Goal: Check status

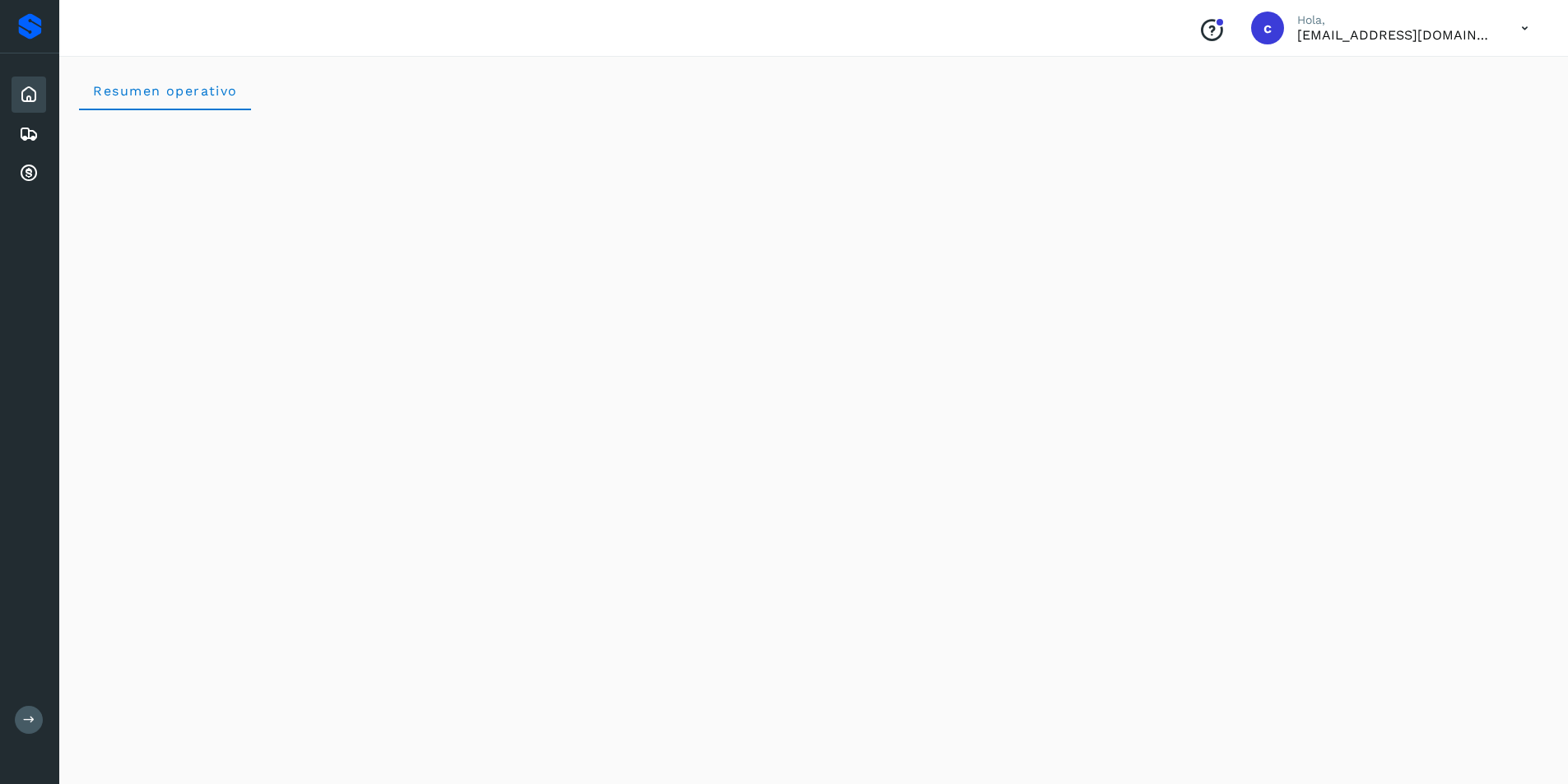
click at [1528, 13] on icon at bounding box center [1525, 29] width 33 height 33
click at [1487, 71] on div "Cerrar sesión" at bounding box center [1442, 74] width 196 height 31
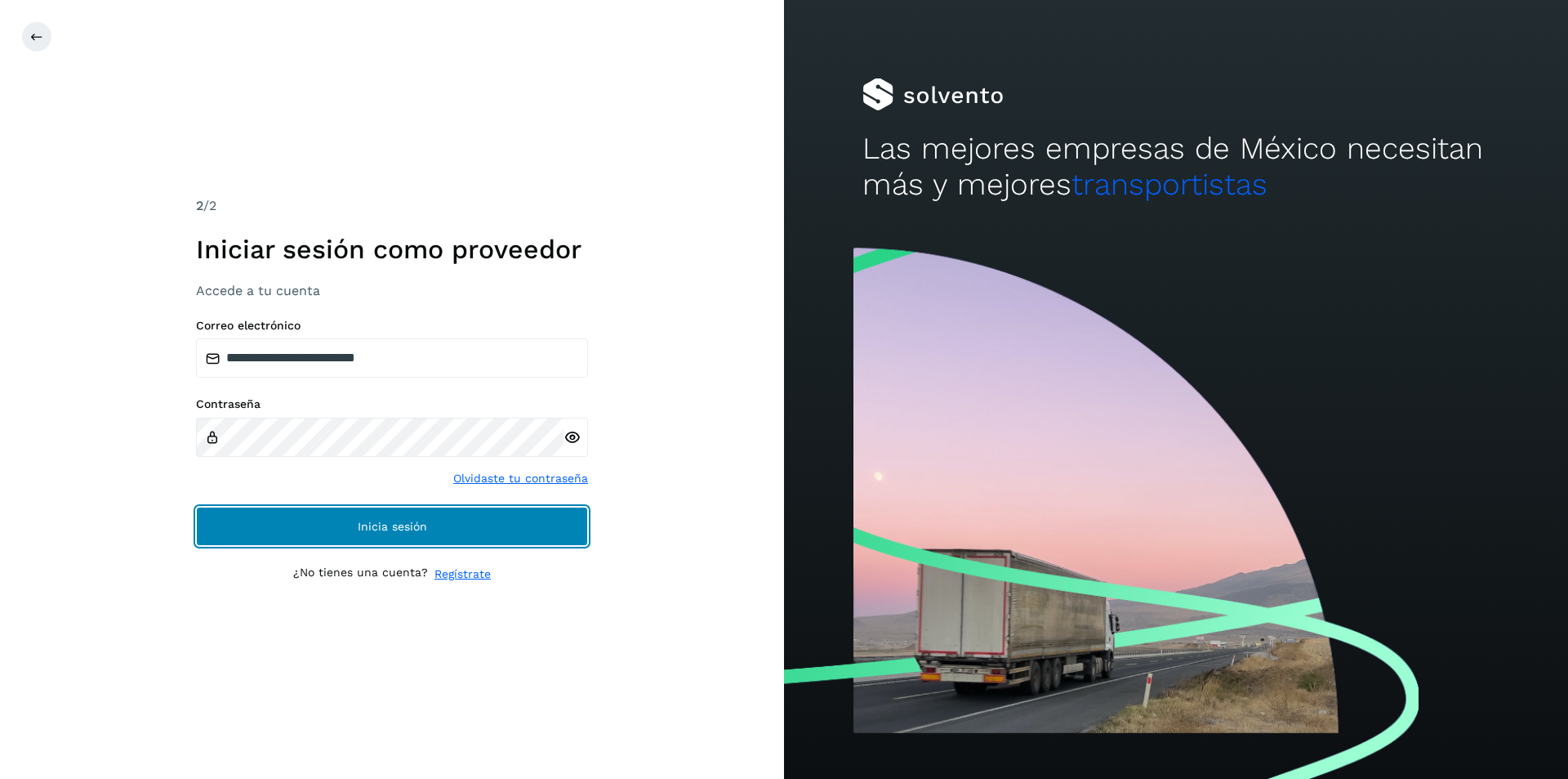
click at [382, 507] on button "Inicia sesión" at bounding box center [392, 526] width 392 height 39
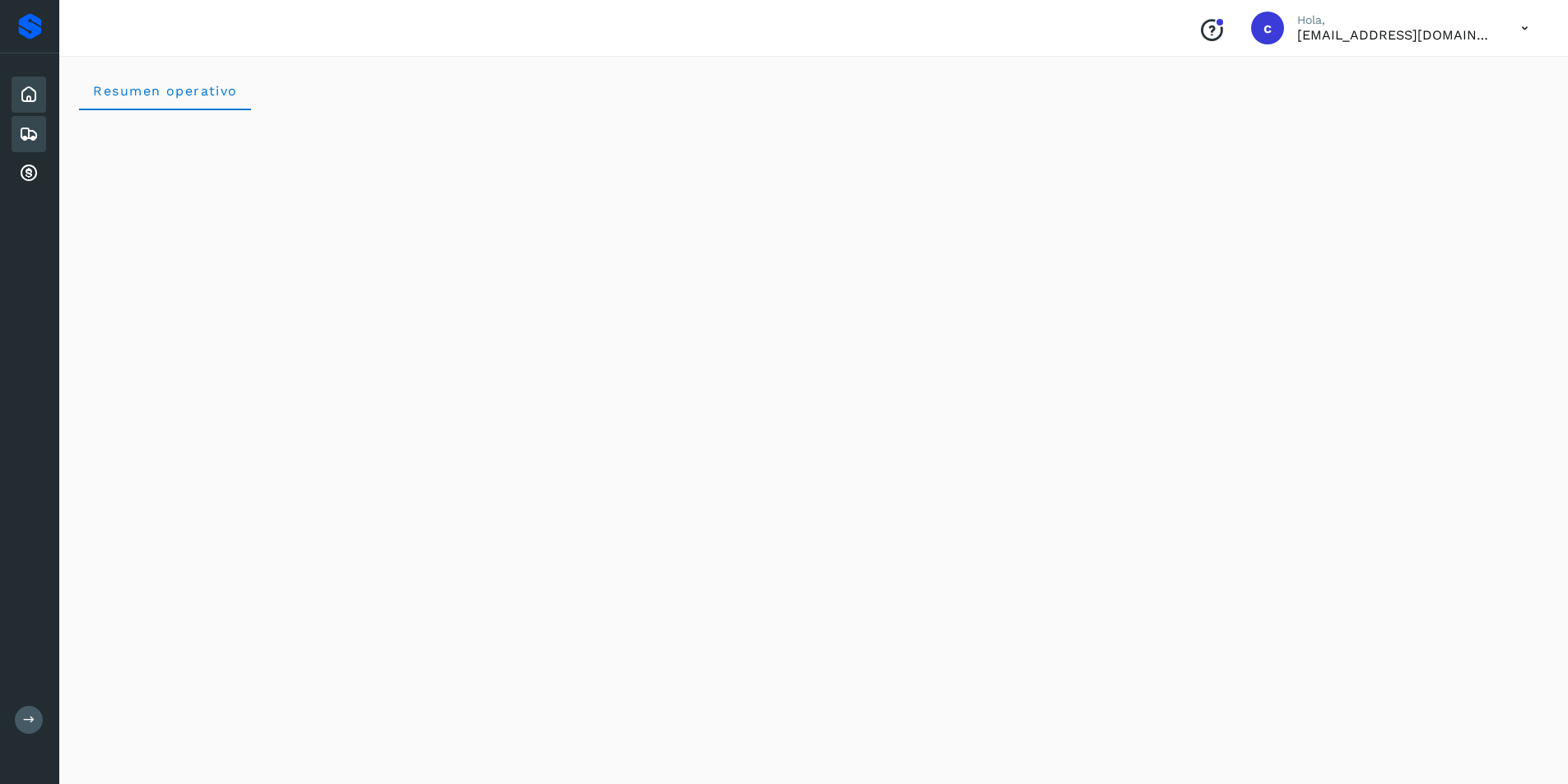
click at [28, 124] on icon at bounding box center [29, 134] width 20 height 20
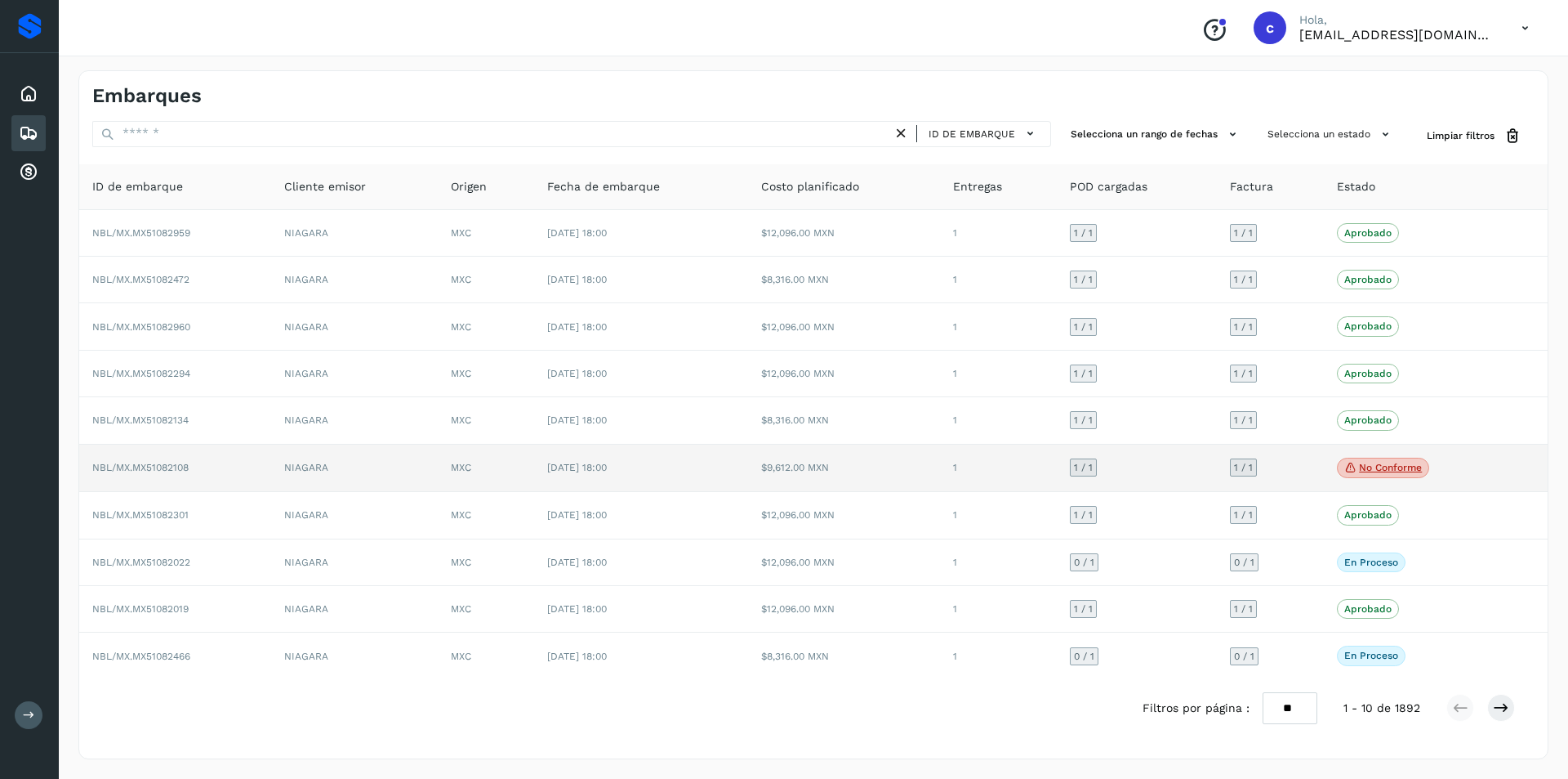
click at [1370, 471] on p "No conforme" at bounding box center [1390, 467] width 63 height 12
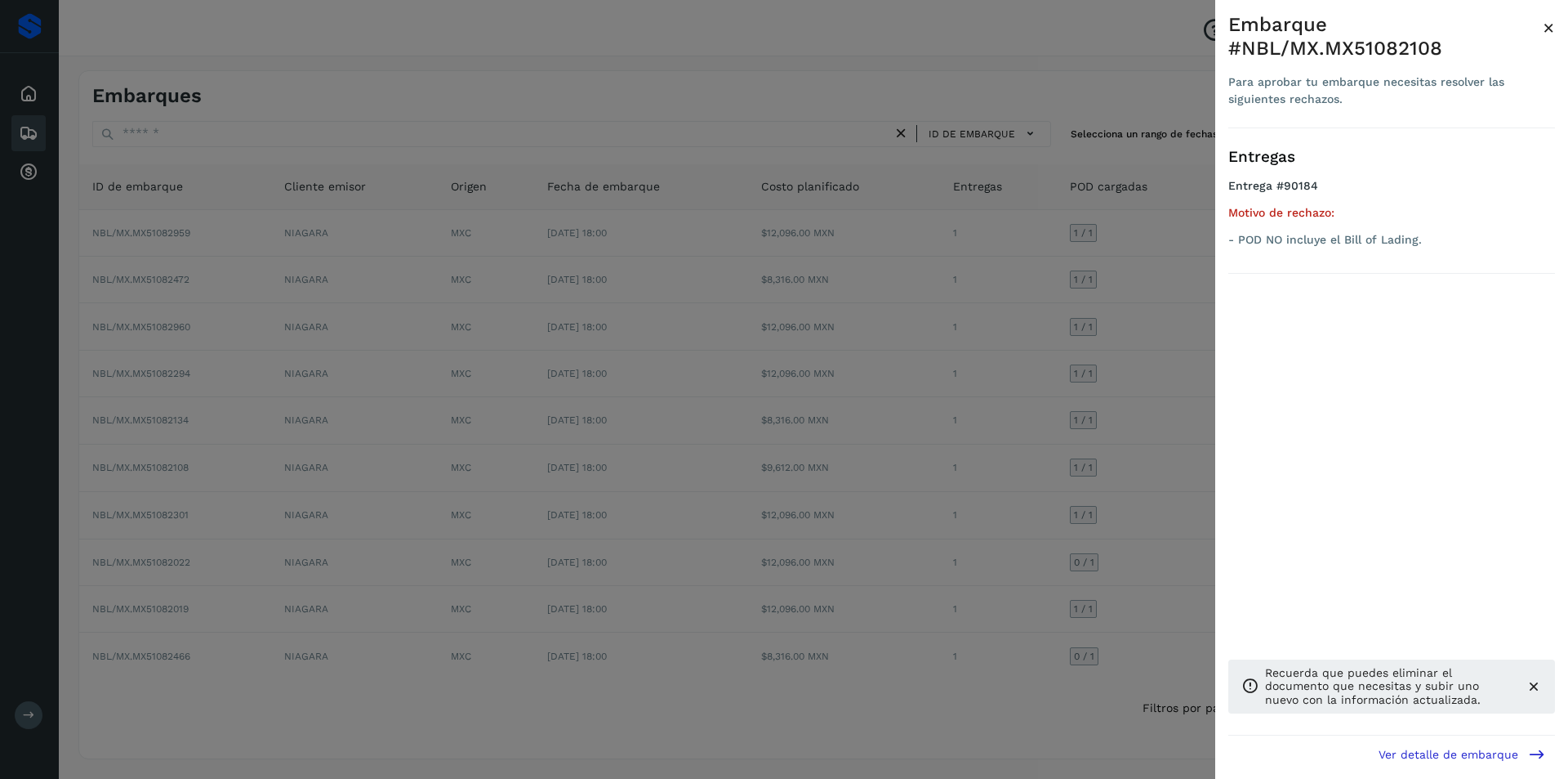
click at [1182, 471] on div at bounding box center [784, 389] width 1568 height 779
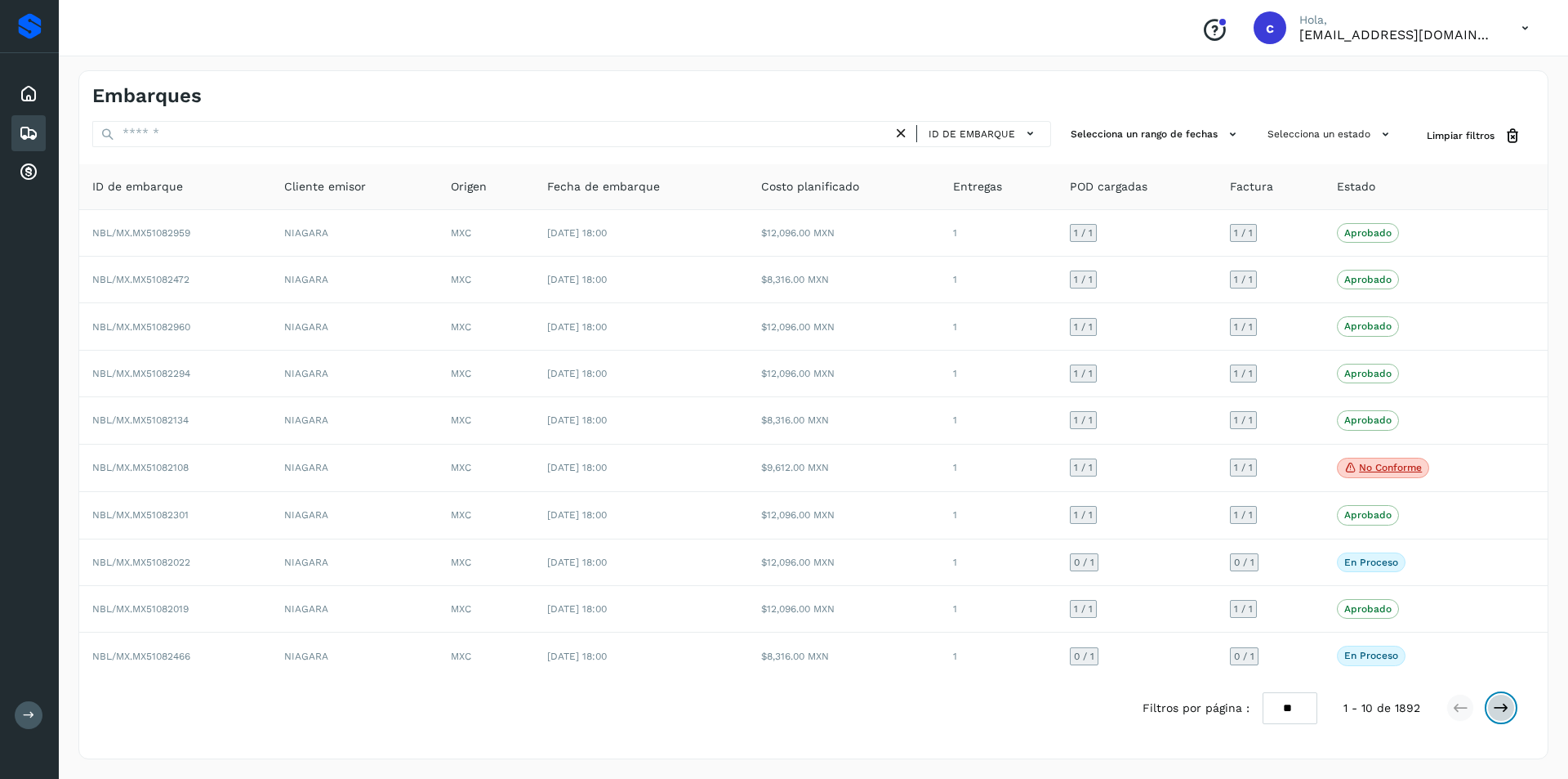
click at [1499, 704] on icon at bounding box center [1501, 708] width 17 height 17
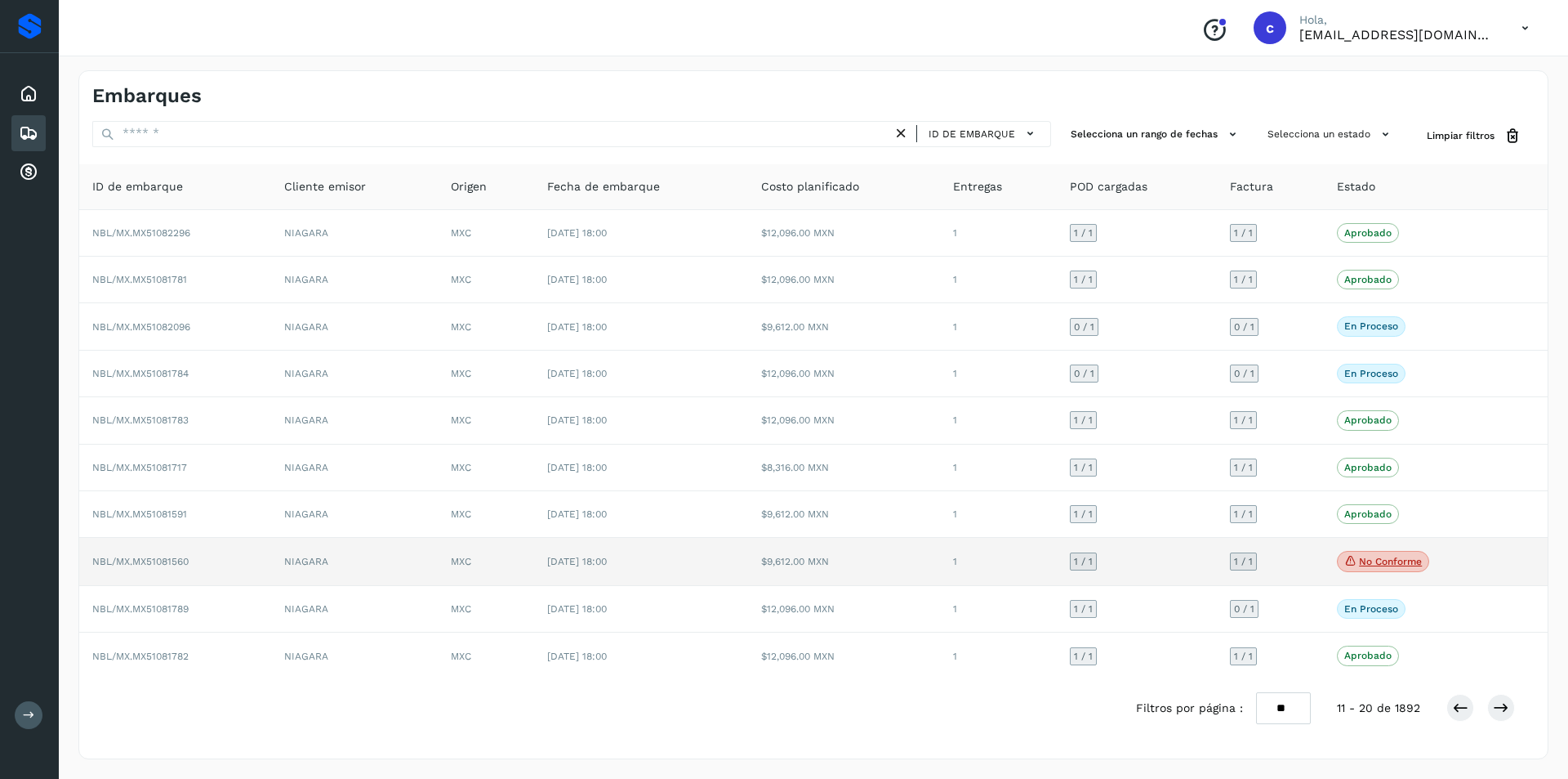
click at [1391, 556] on p "No conforme" at bounding box center [1390, 562] width 63 height 12
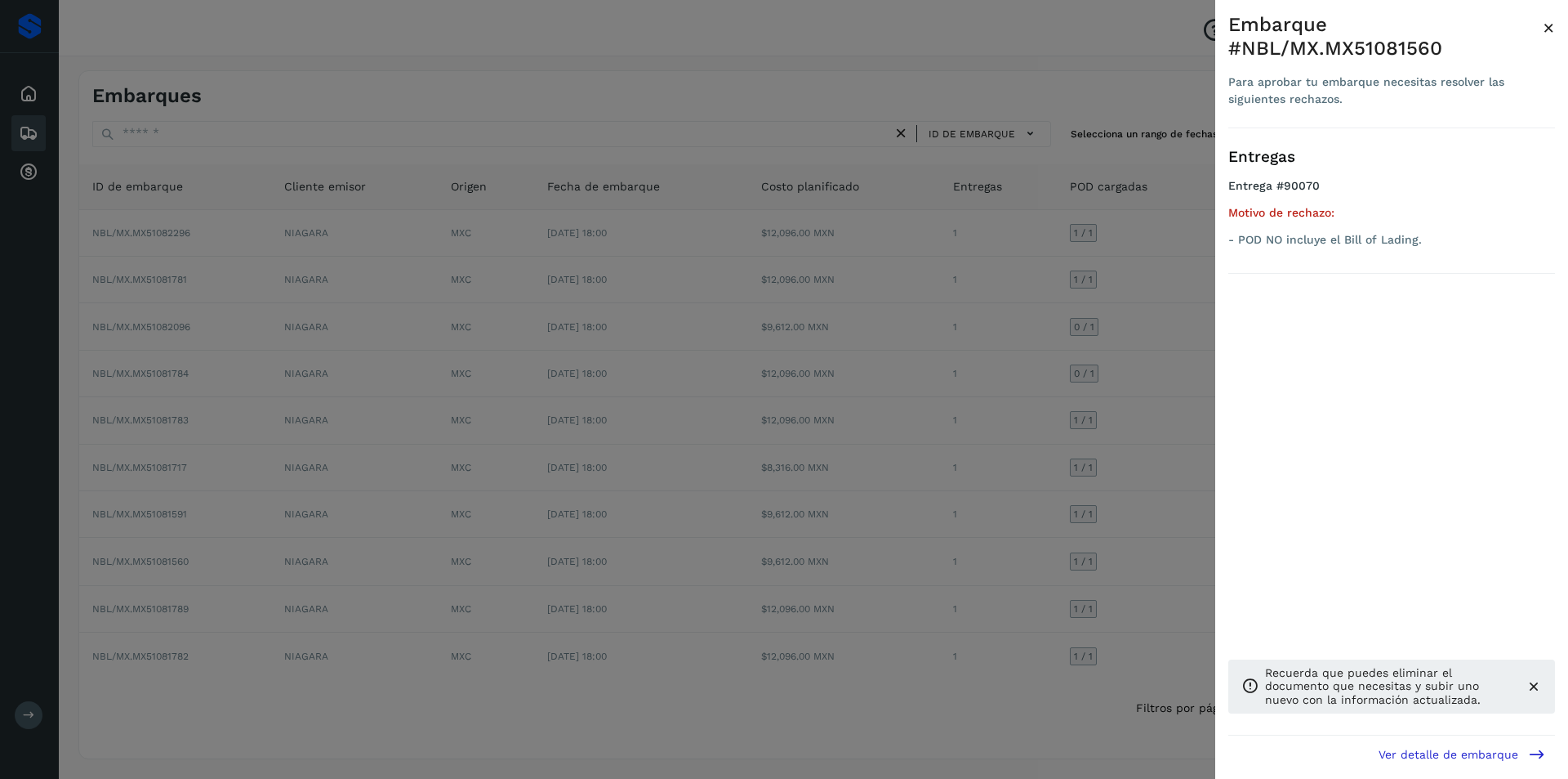
click at [960, 504] on div at bounding box center [784, 389] width 1568 height 779
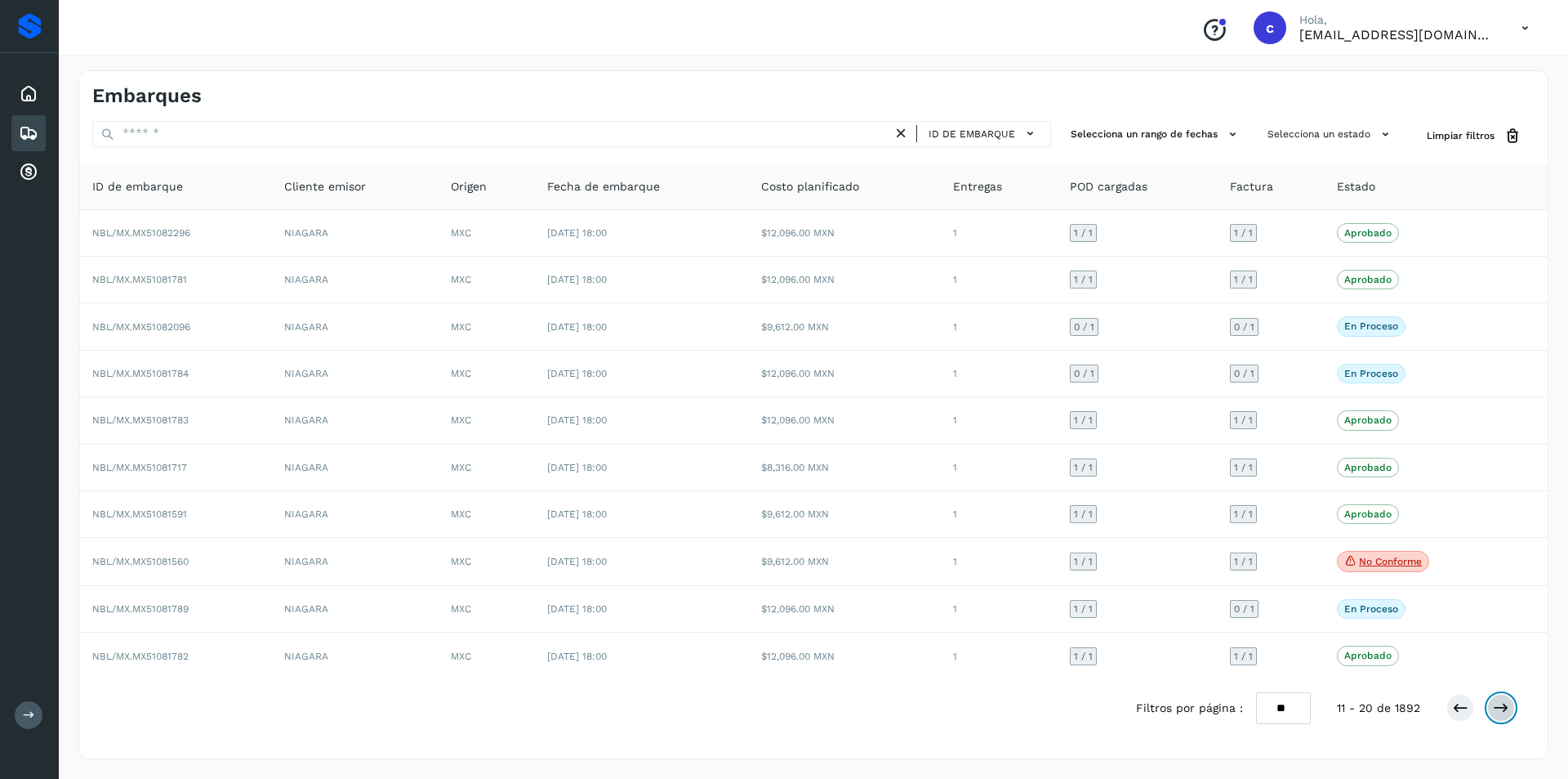
click at [1502, 708] on icon at bounding box center [1501, 708] width 17 height 17
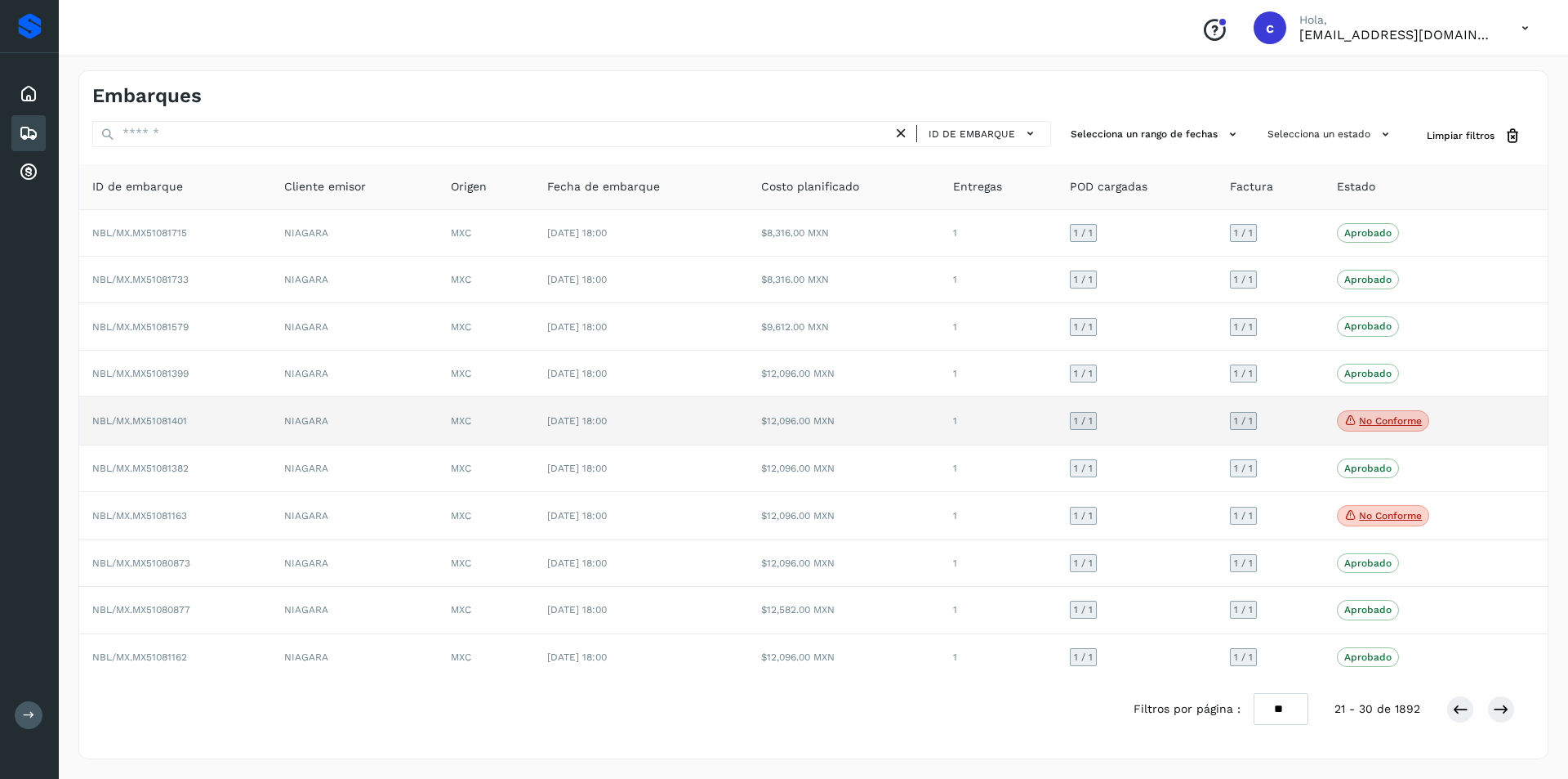
click at [1391, 421] on p "No conforme" at bounding box center [1390, 421] width 63 height 12
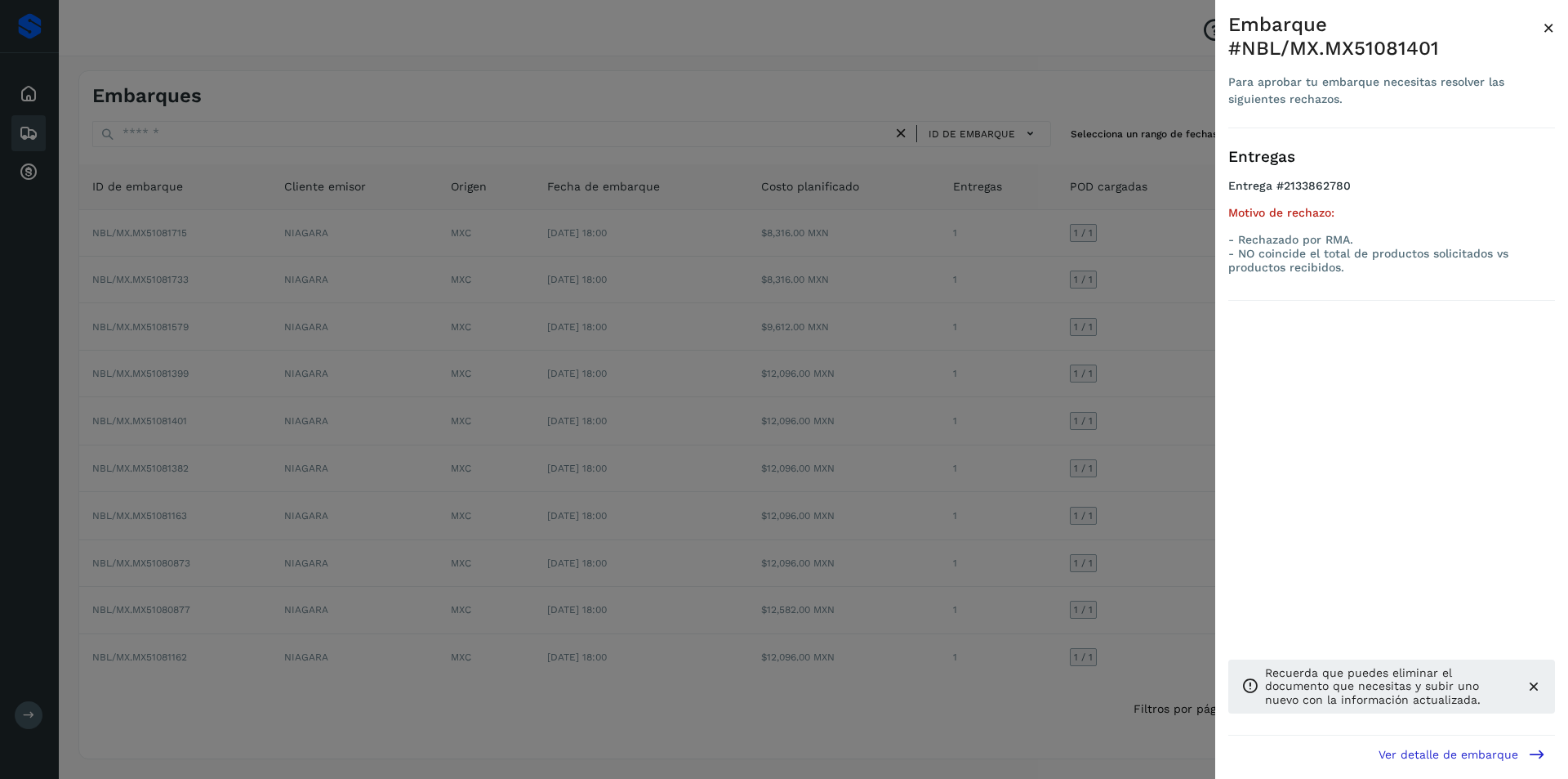
click at [954, 423] on div at bounding box center [784, 389] width 1568 height 779
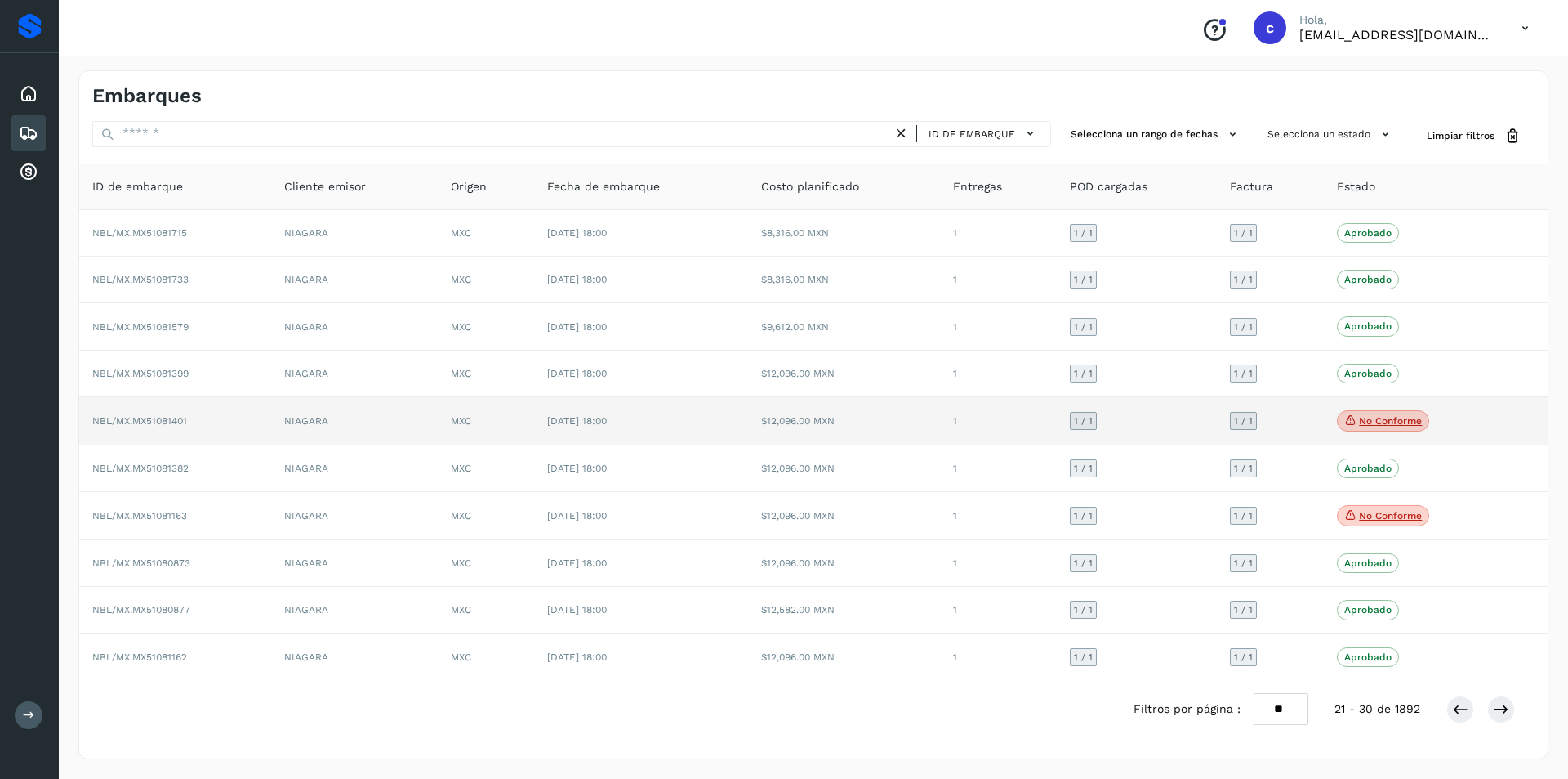
click at [840, 409] on td "$12,096.00 MXN" at bounding box center [844, 420] width 191 height 48
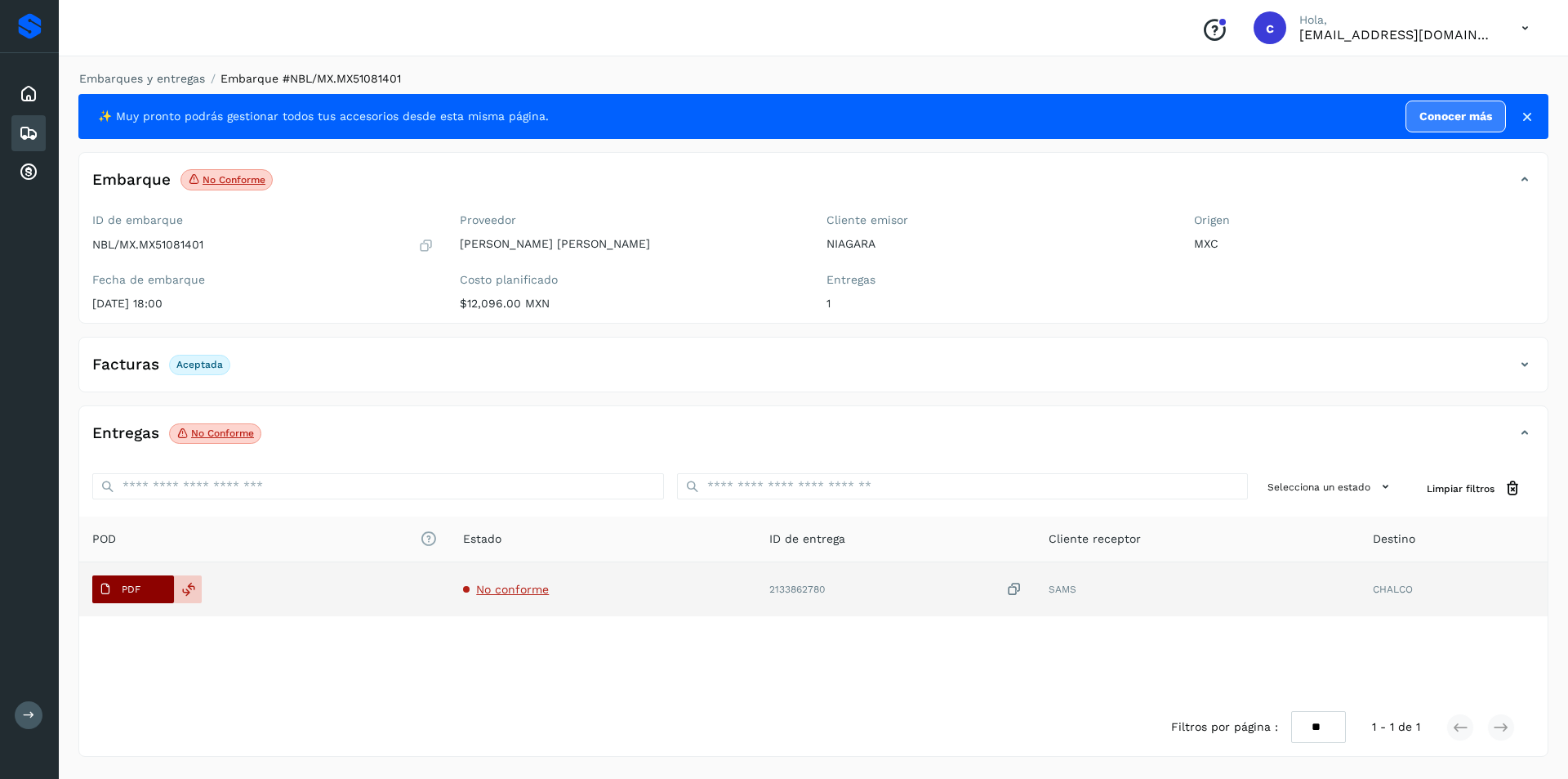
click at [141, 580] on span "PDF" at bounding box center [119, 588] width 55 height 26
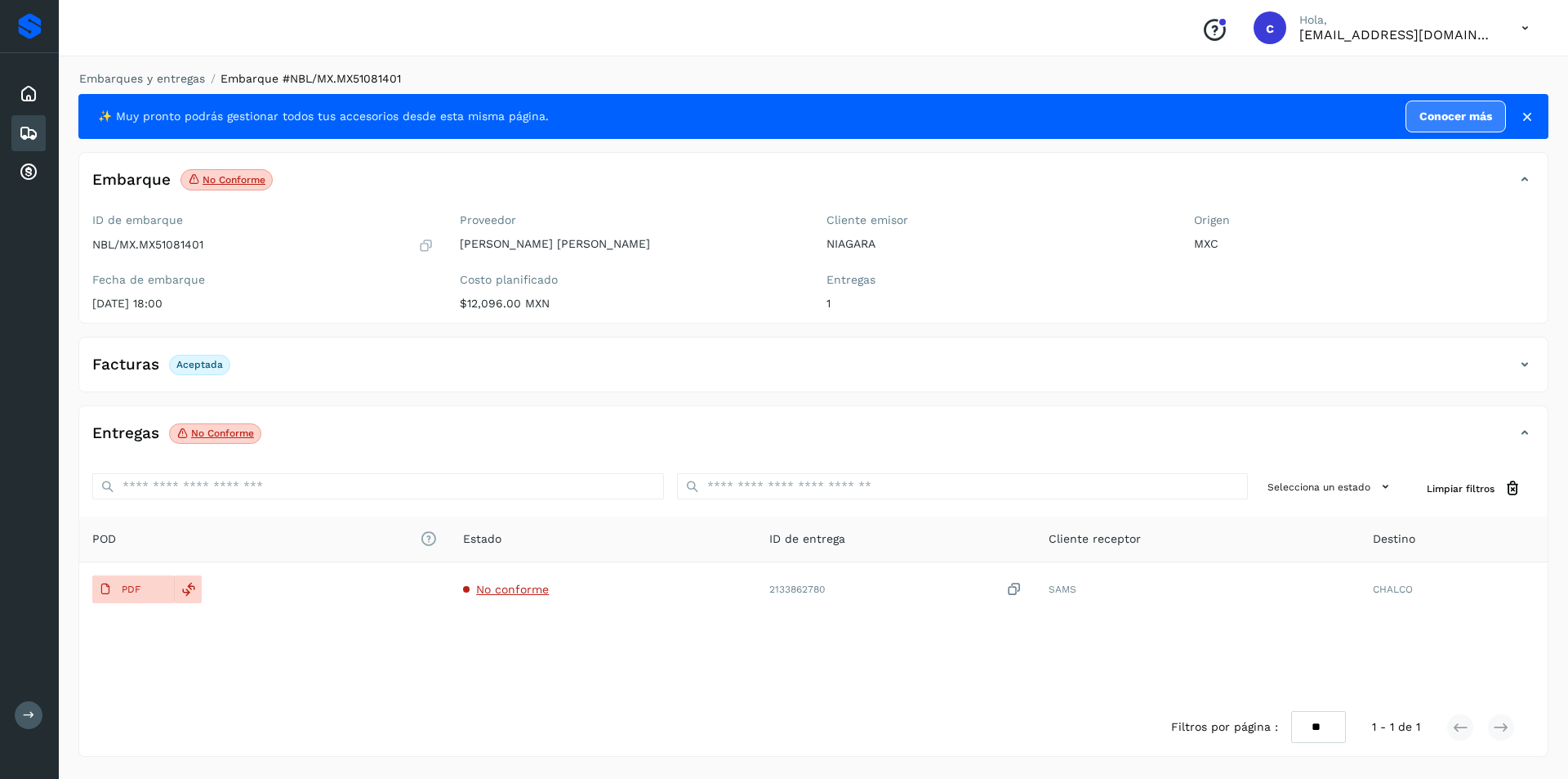
click at [245, 427] on p "No conforme" at bounding box center [223, 433] width 63 height 12
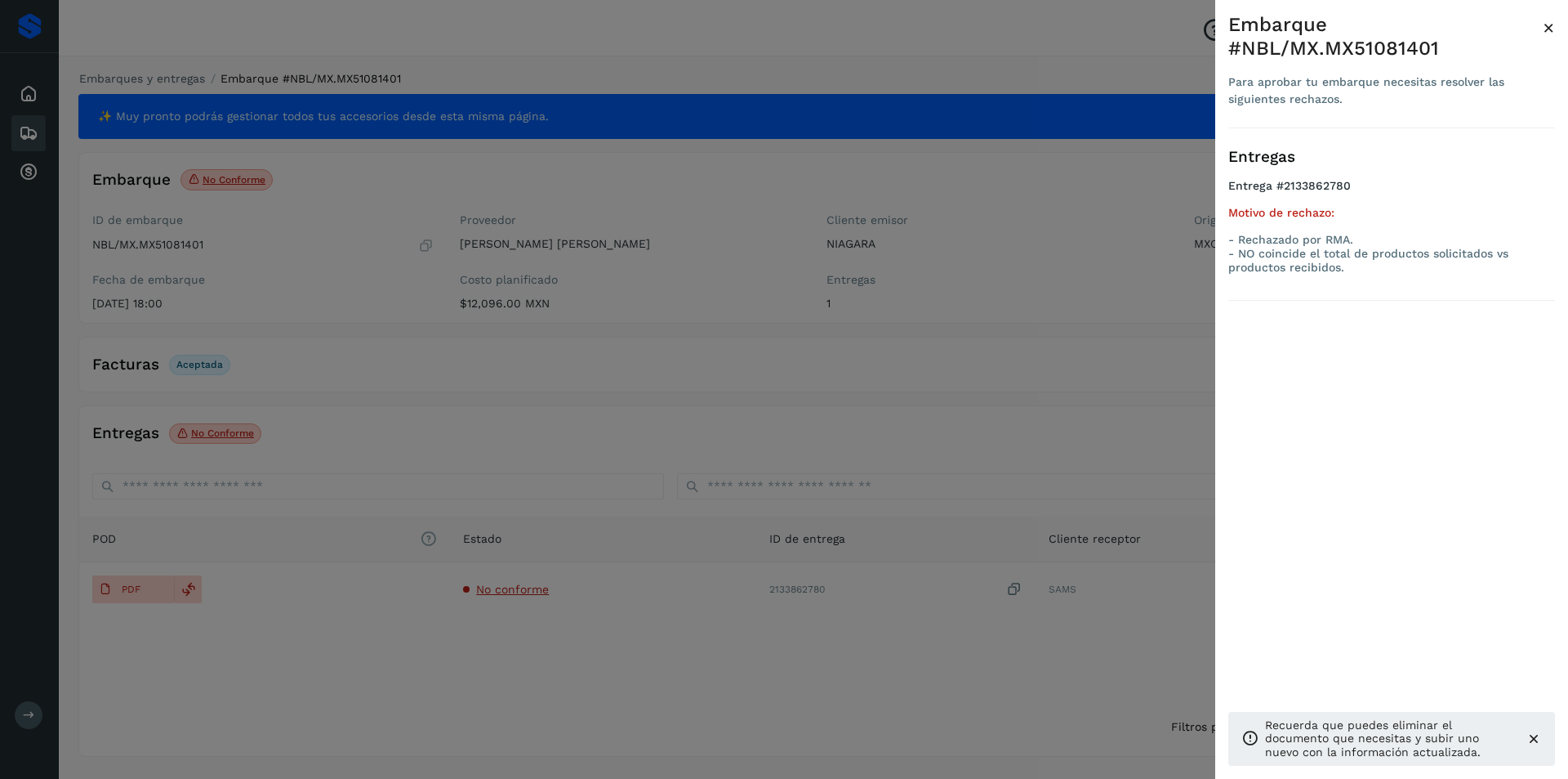
click at [930, 526] on div at bounding box center [784, 389] width 1568 height 779
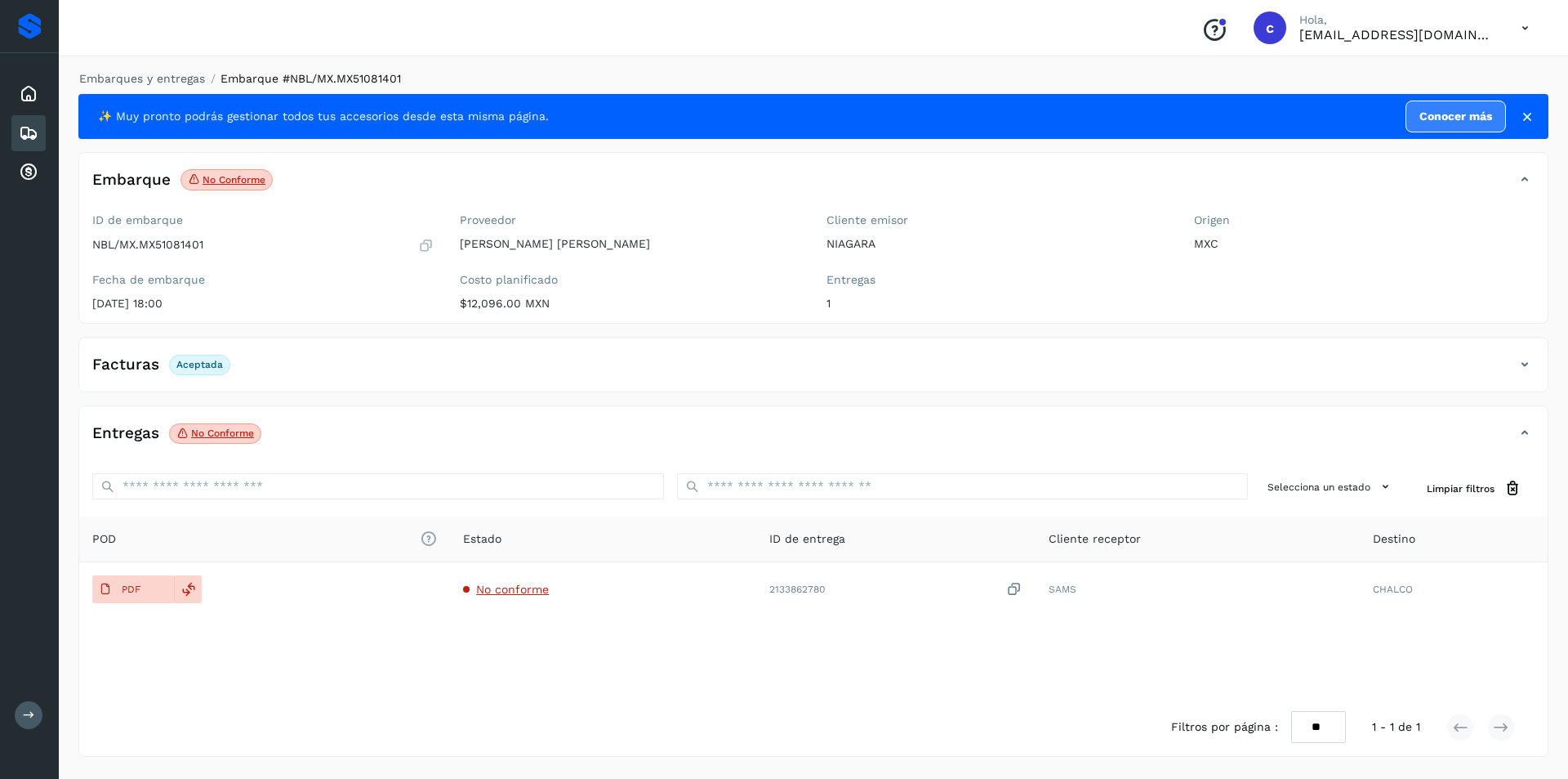
click at [35, 136] on icon at bounding box center [28, 133] width 20 height 20
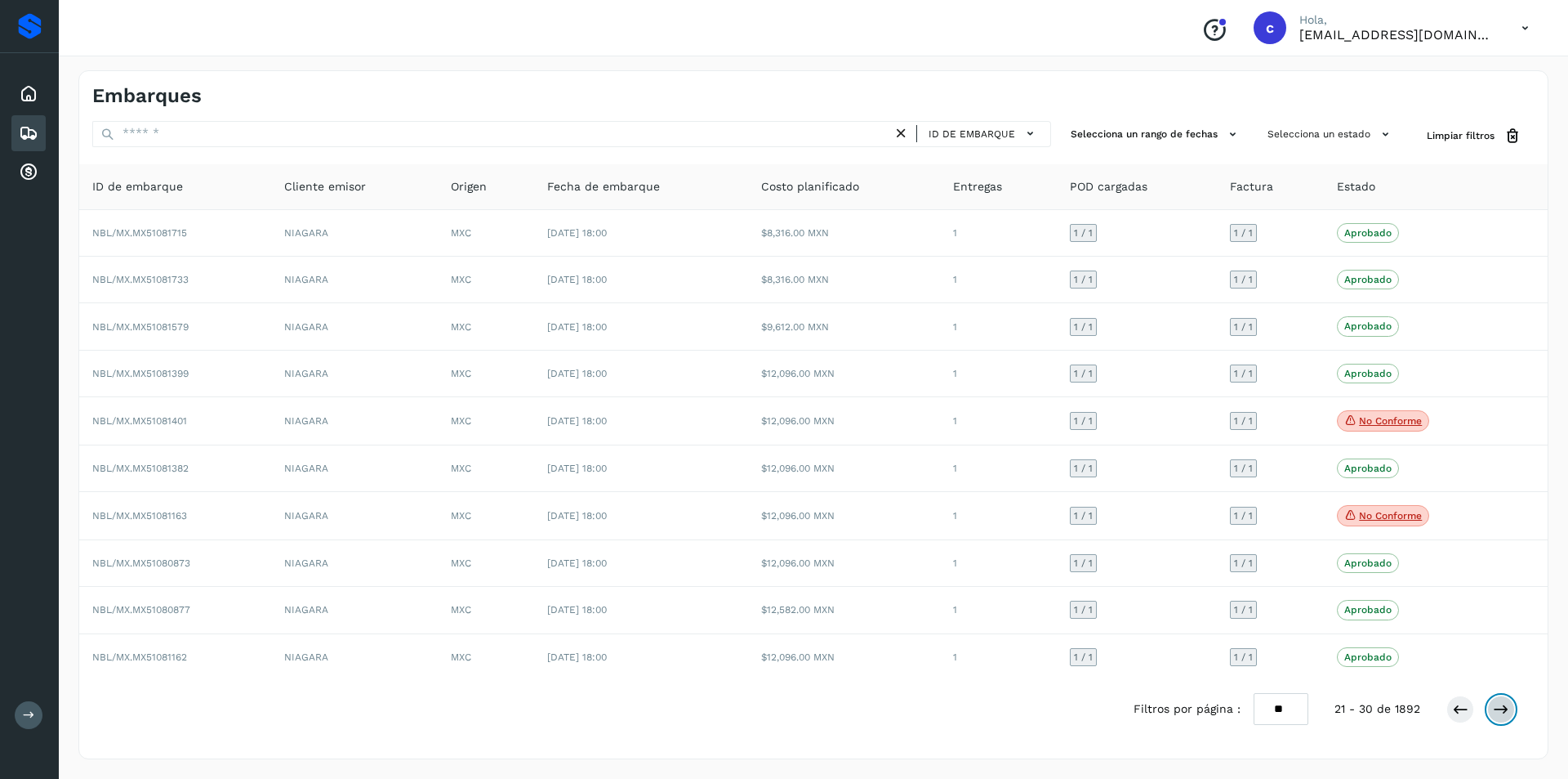
click at [1492, 709] on button at bounding box center [1502, 710] width 27 height 27
click at [1470, 709] on button at bounding box center [1461, 708] width 27 height 27
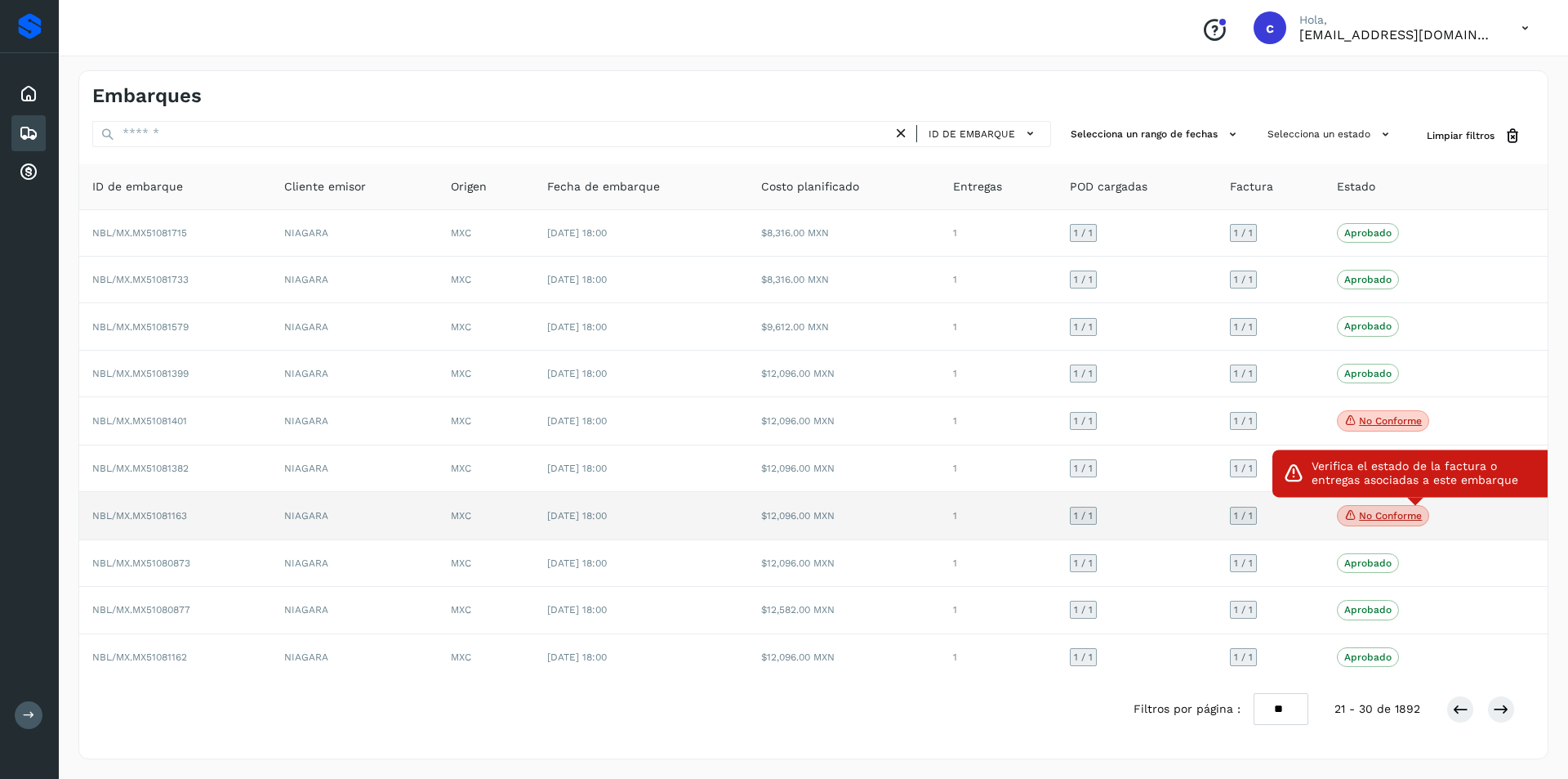
click at [1388, 516] on p "No conforme" at bounding box center [1390, 516] width 63 height 12
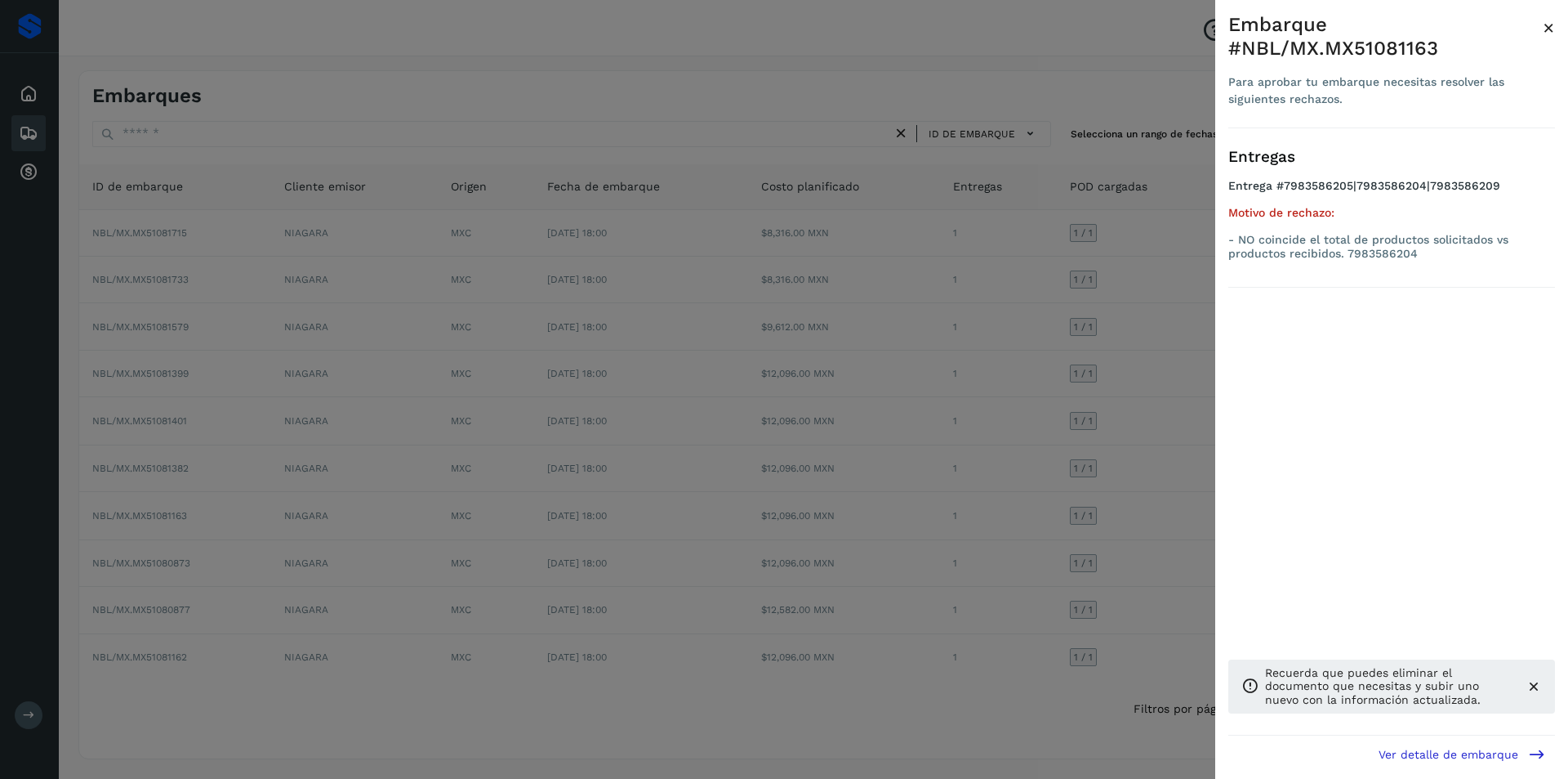
click at [1036, 498] on div at bounding box center [784, 389] width 1568 height 779
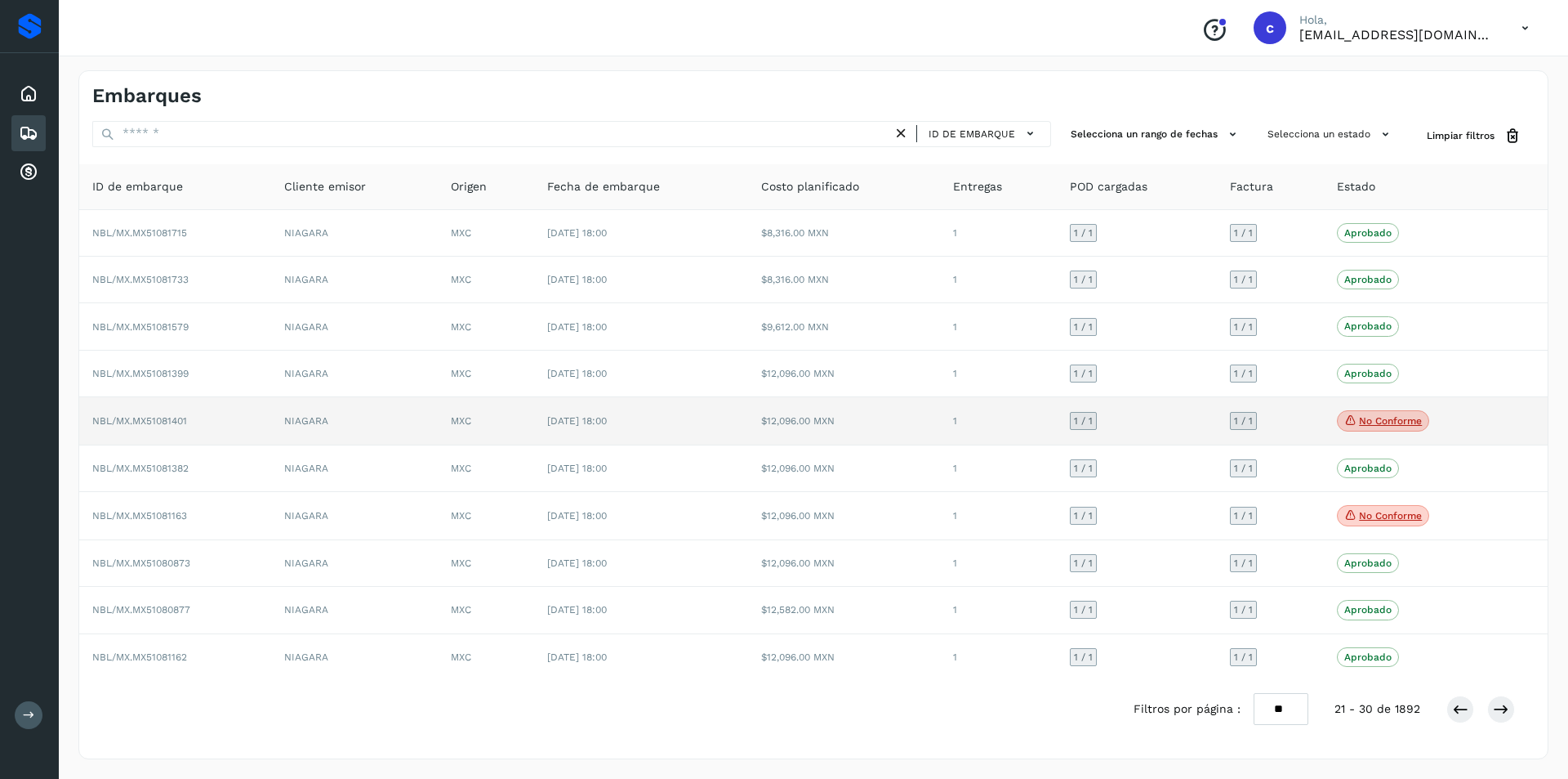
click at [1402, 411] on span "No conforme" at bounding box center [1383, 421] width 92 height 22
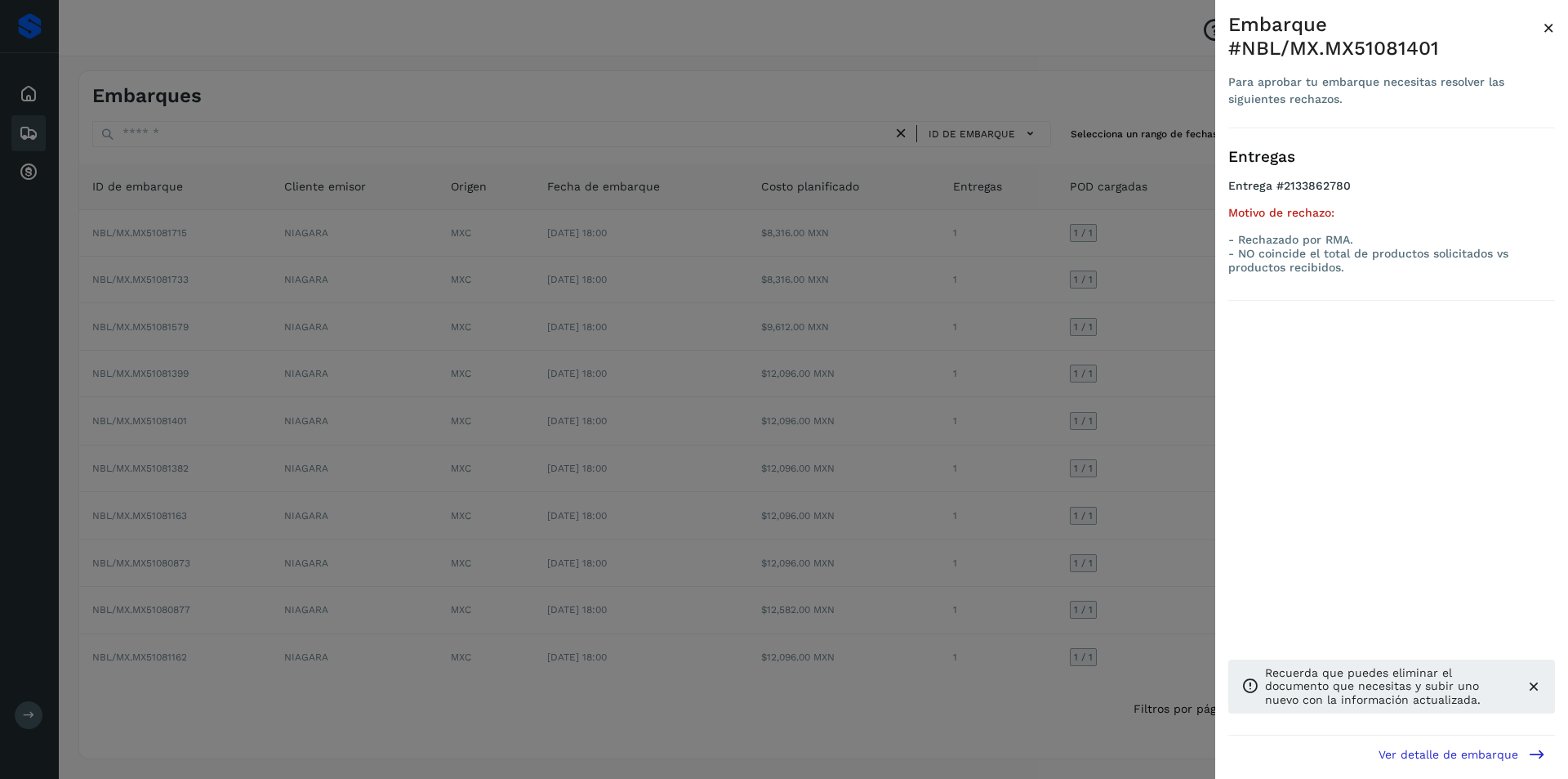
click at [995, 475] on div at bounding box center [784, 389] width 1568 height 779
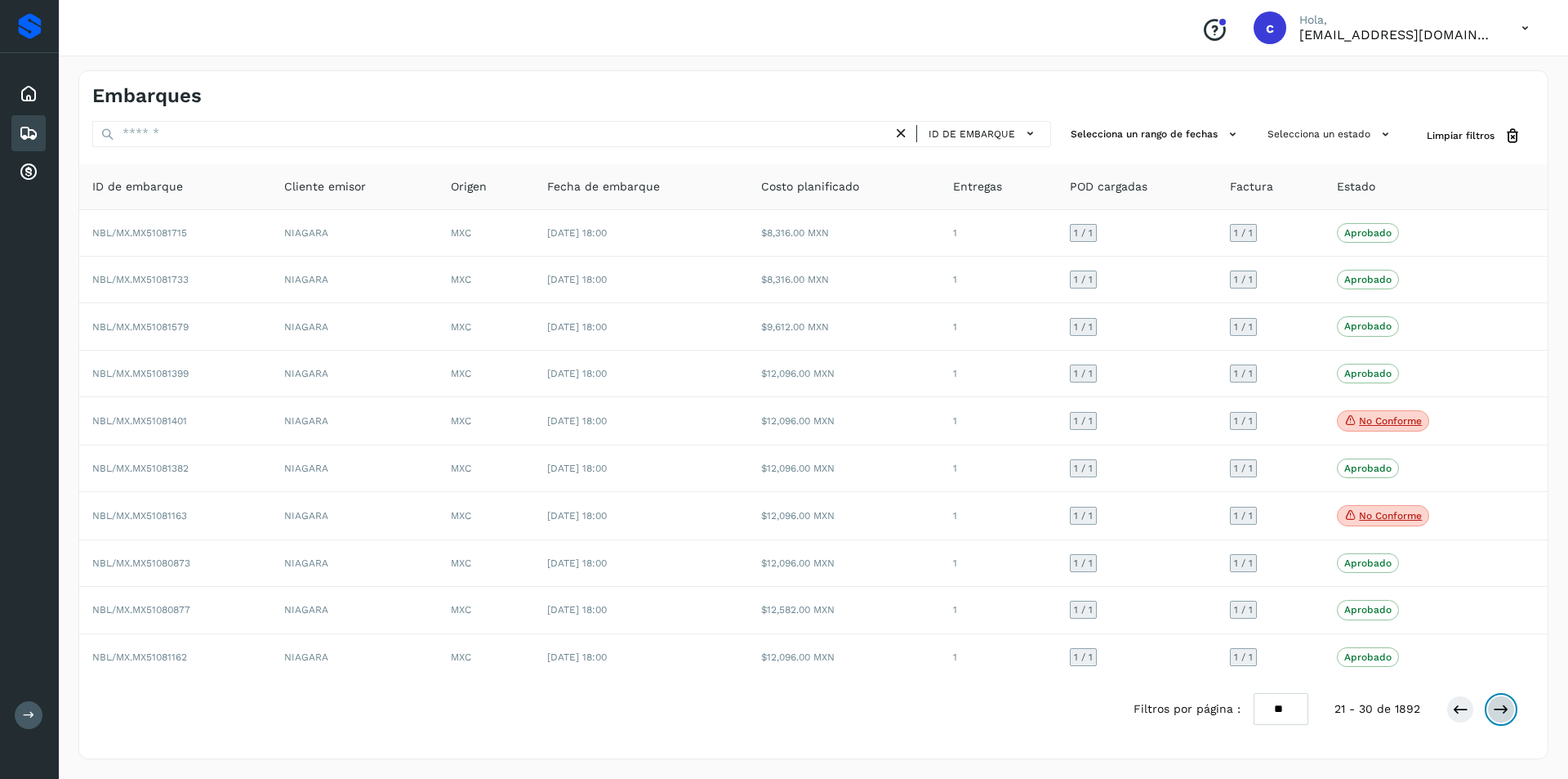
click at [1500, 704] on icon at bounding box center [1501, 709] width 17 height 17
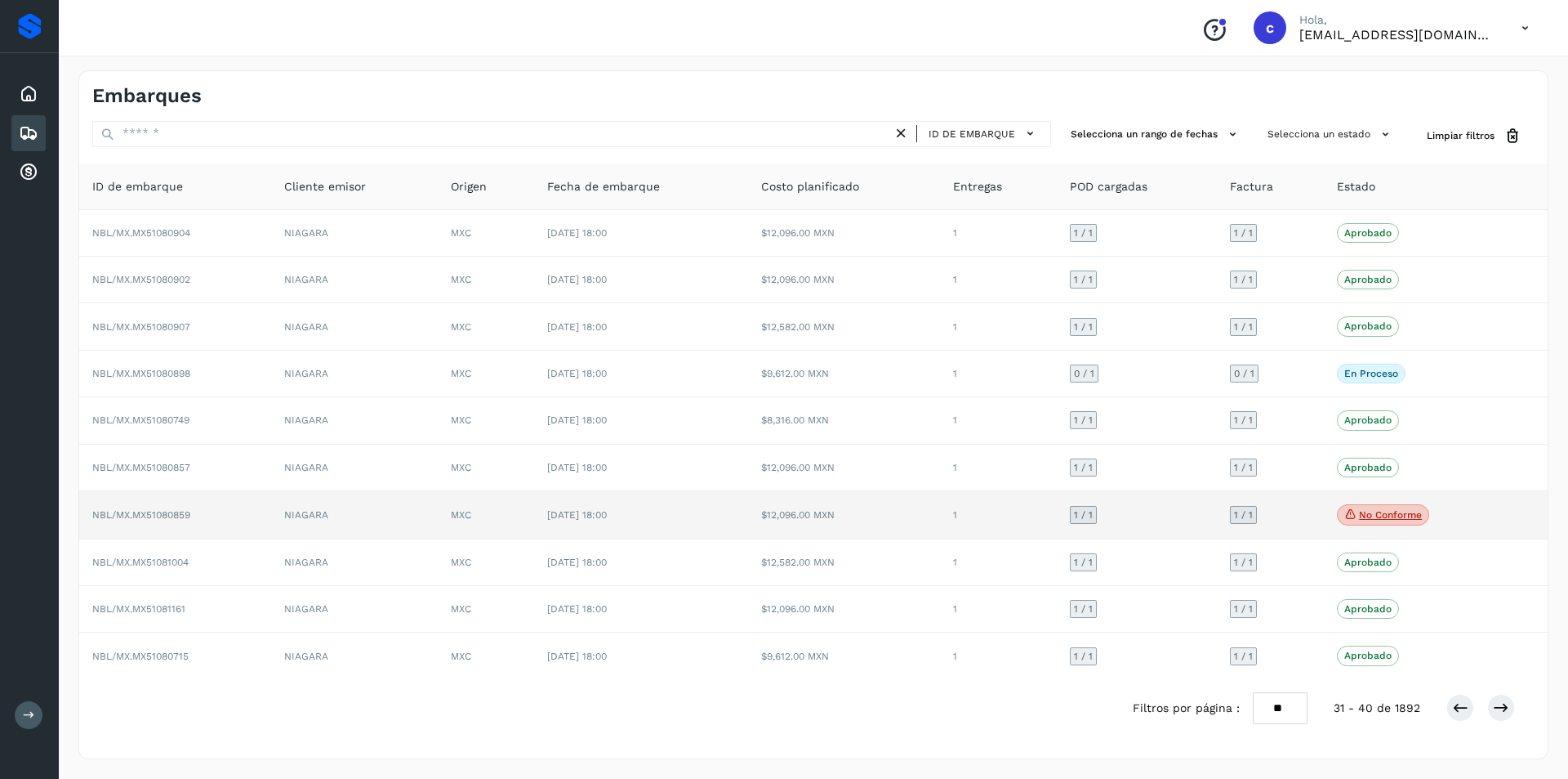
click at [1377, 510] on p "No conforme" at bounding box center [1390, 515] width 63 height 12
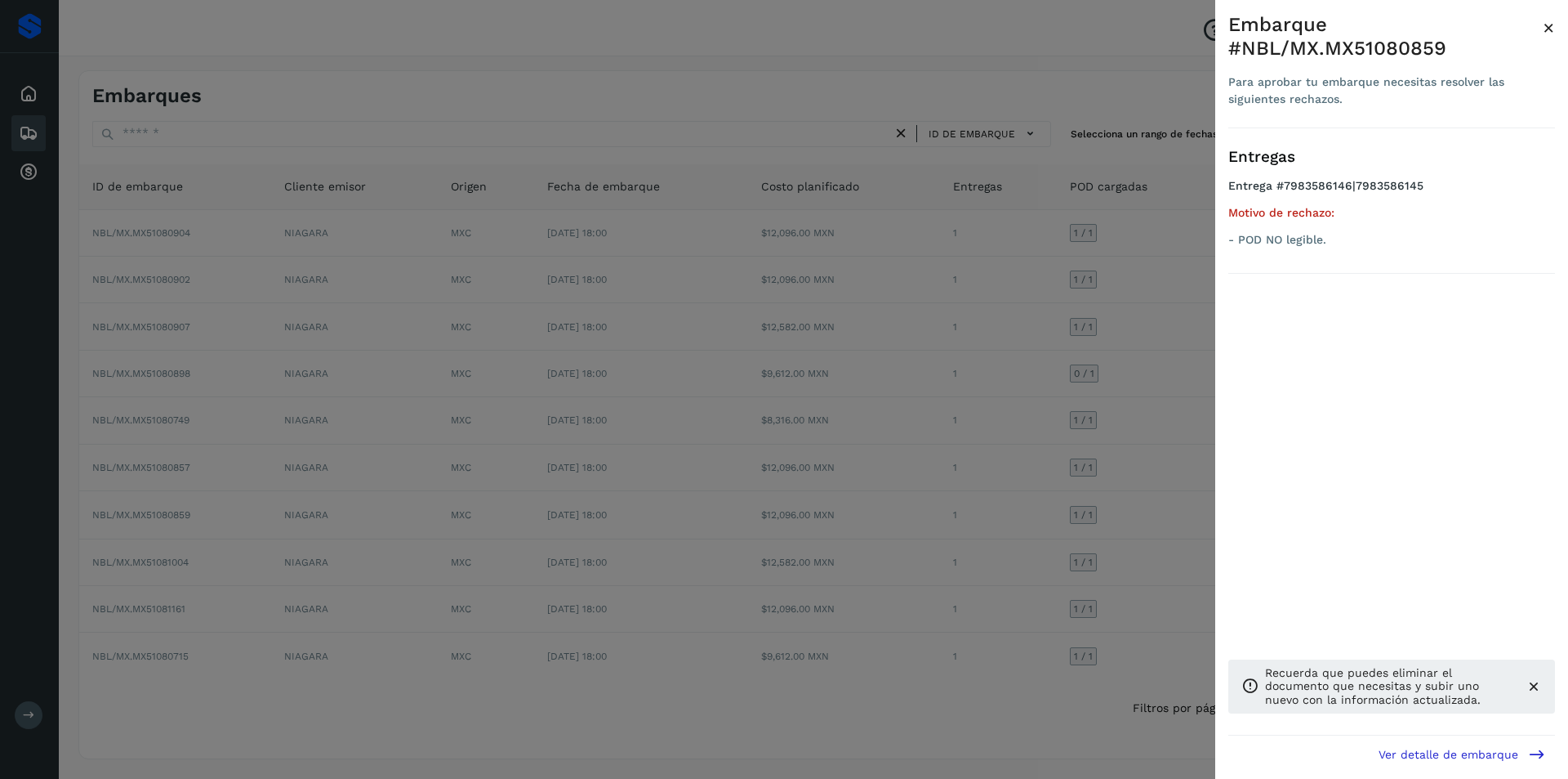
click at [1051, 543] on div at bounding box center [784, 389] width 1568 height 779
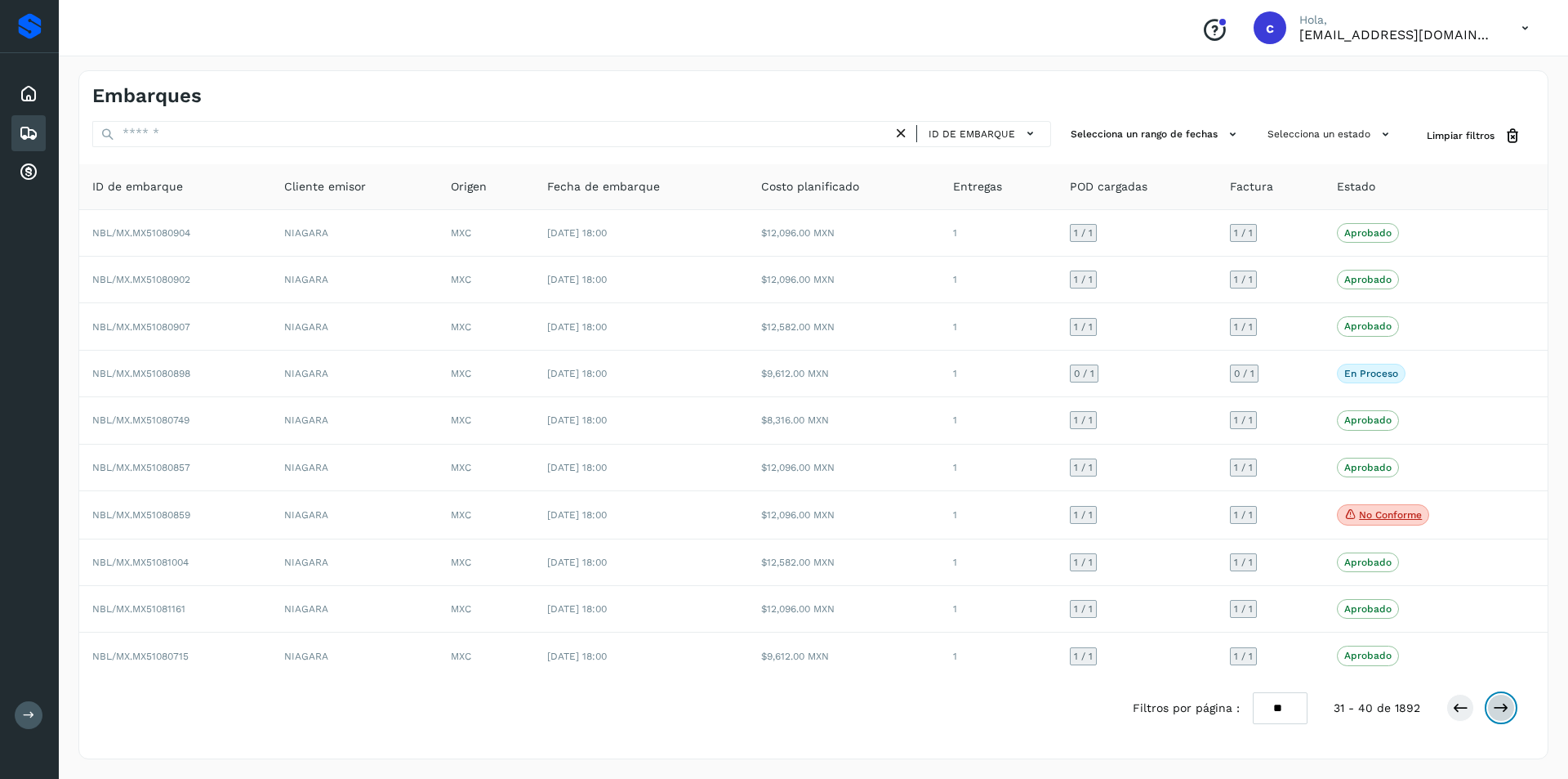
click at [1501, 714] on icon at bounding box center [1501, 708] width 17 height 17
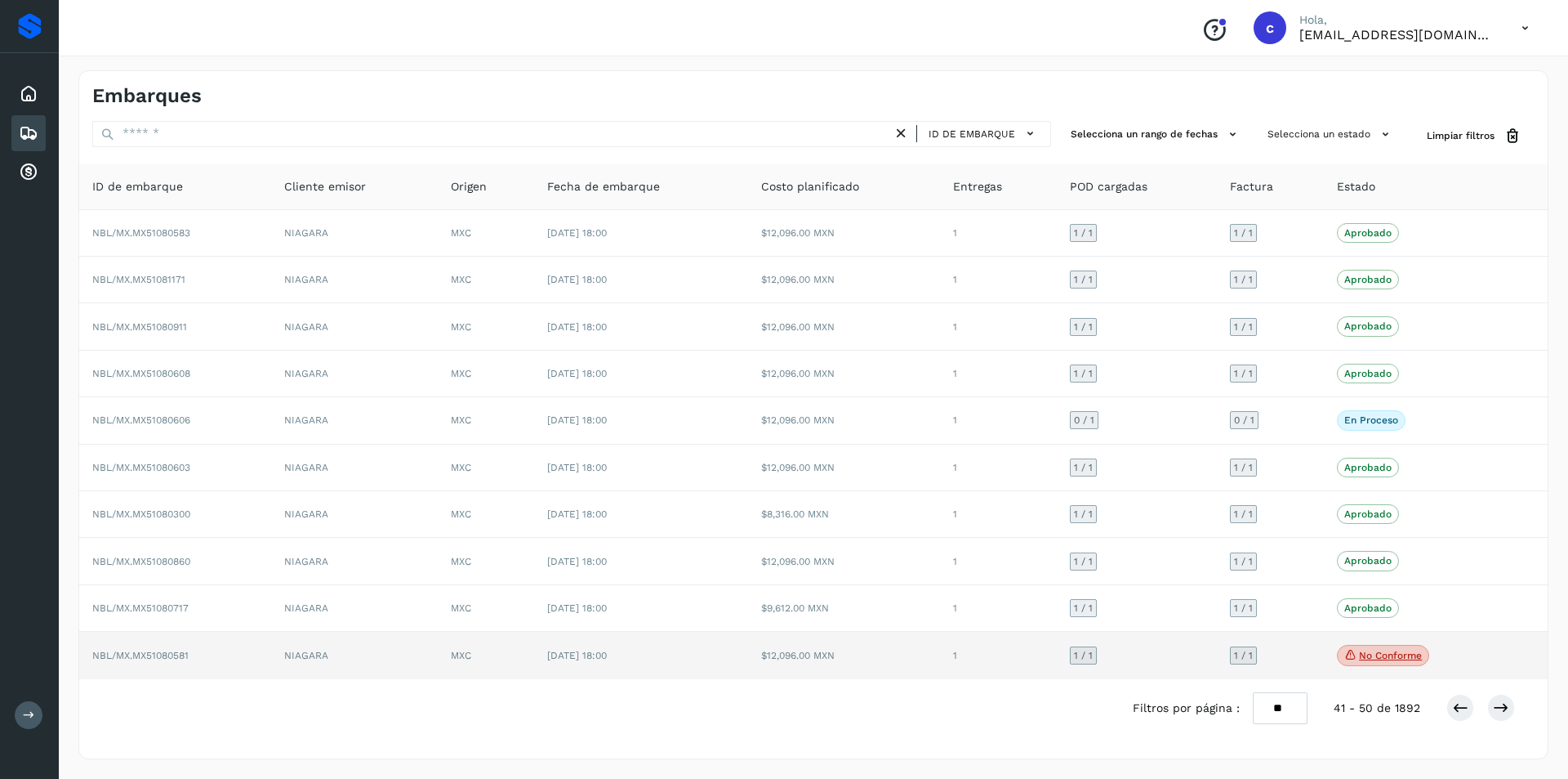
click at [1365, 654] on p "No conforme" at bounding box center [1390, 656] width 63 height 12
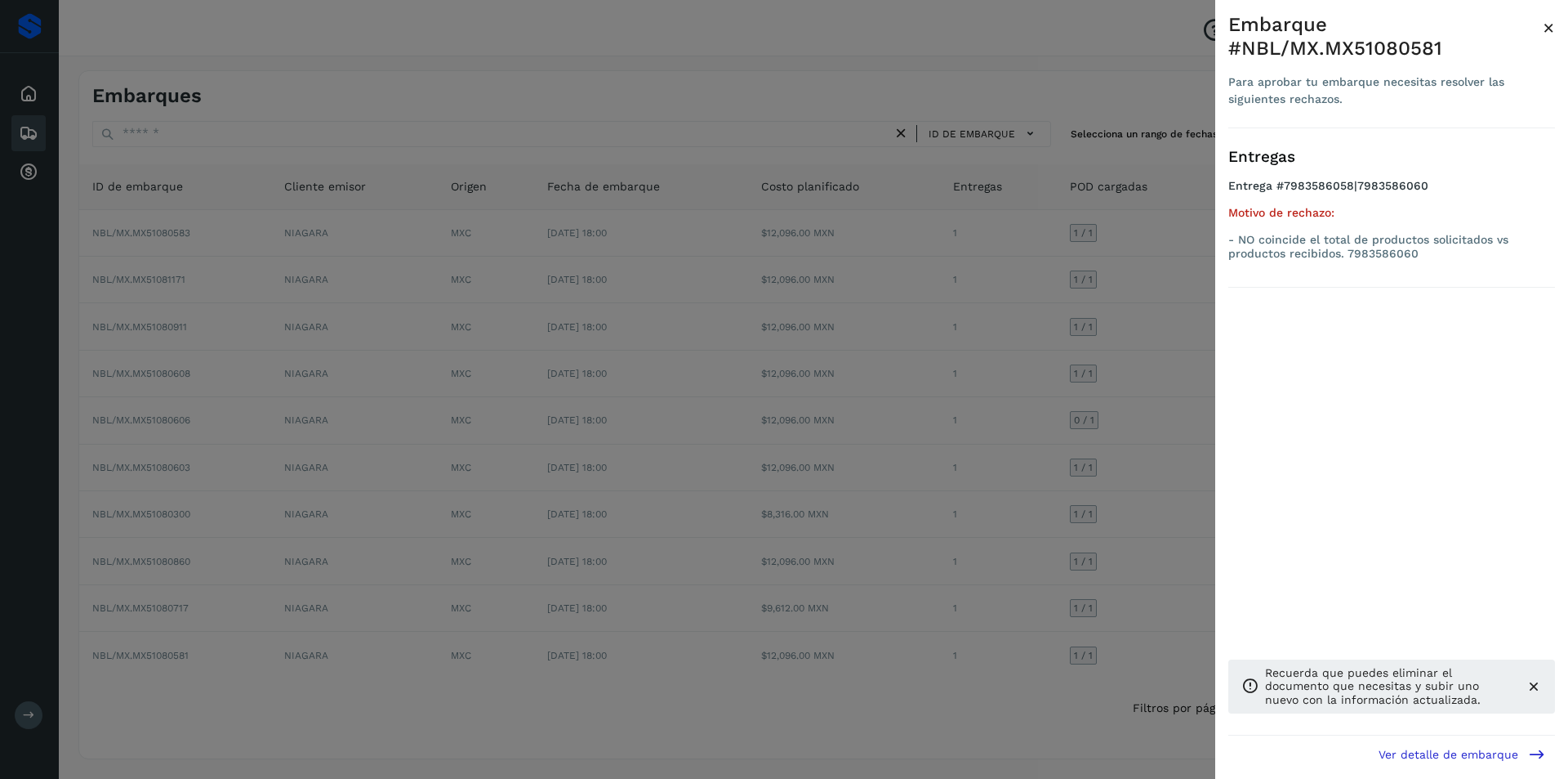
click at [938, 516] on div at bounding box center [784, 389] width 1568 height 779
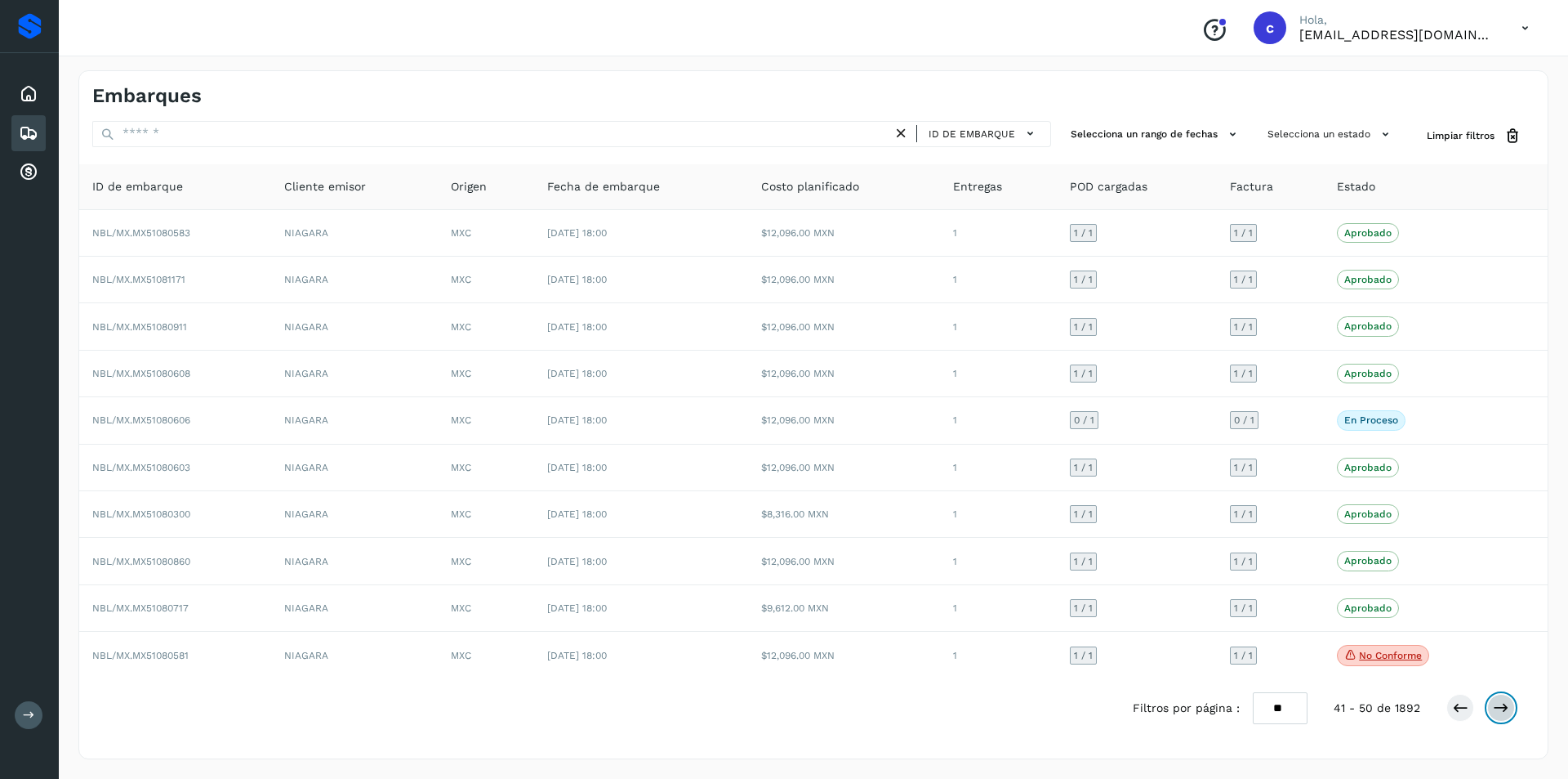
click at [1511, 703] on button at bounding box center [1502, 708] width 27 height 27
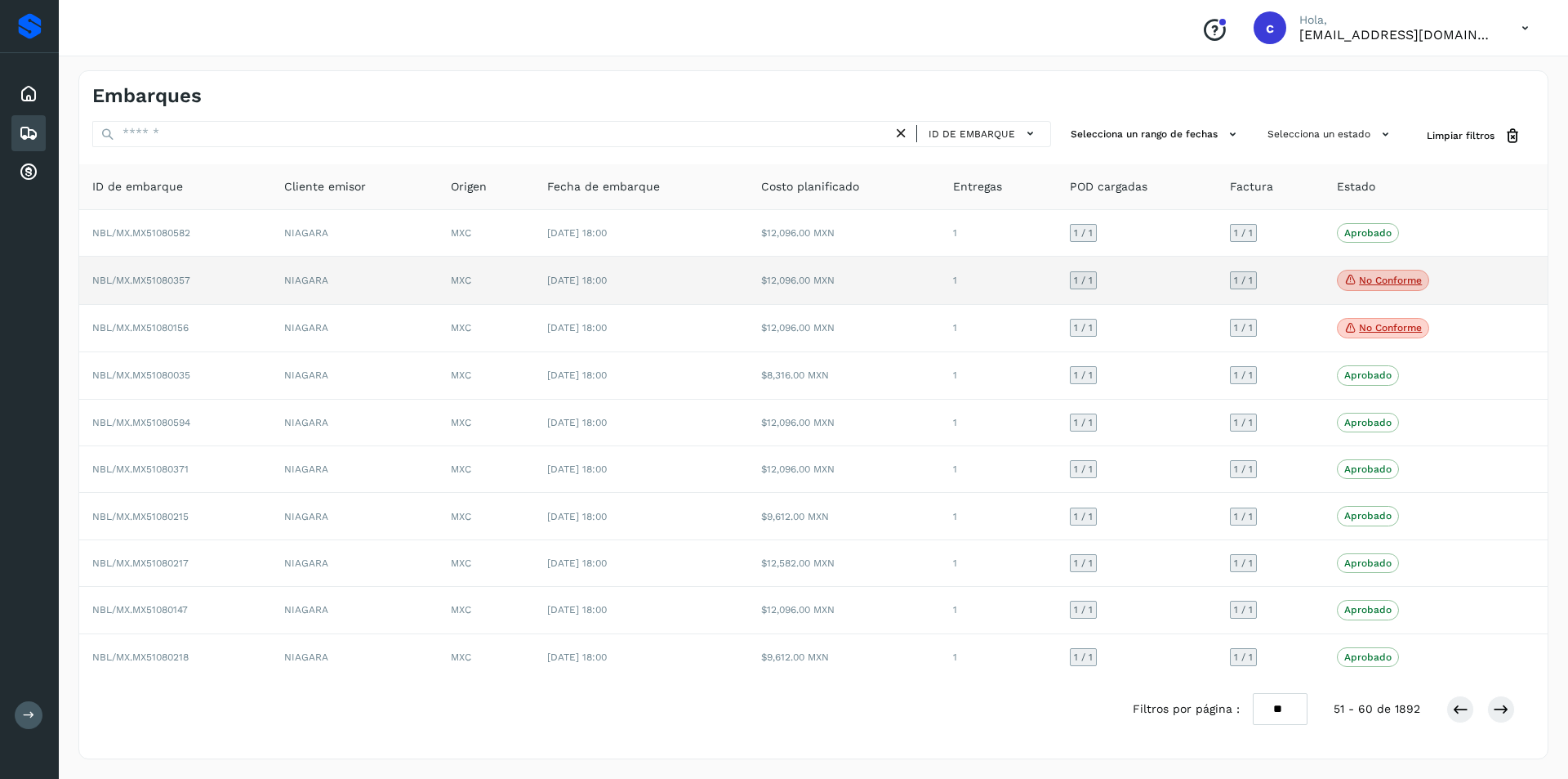
click at [1411, 279] on p "No conforme" at bounding box center [1390, 281] width 63 height 12
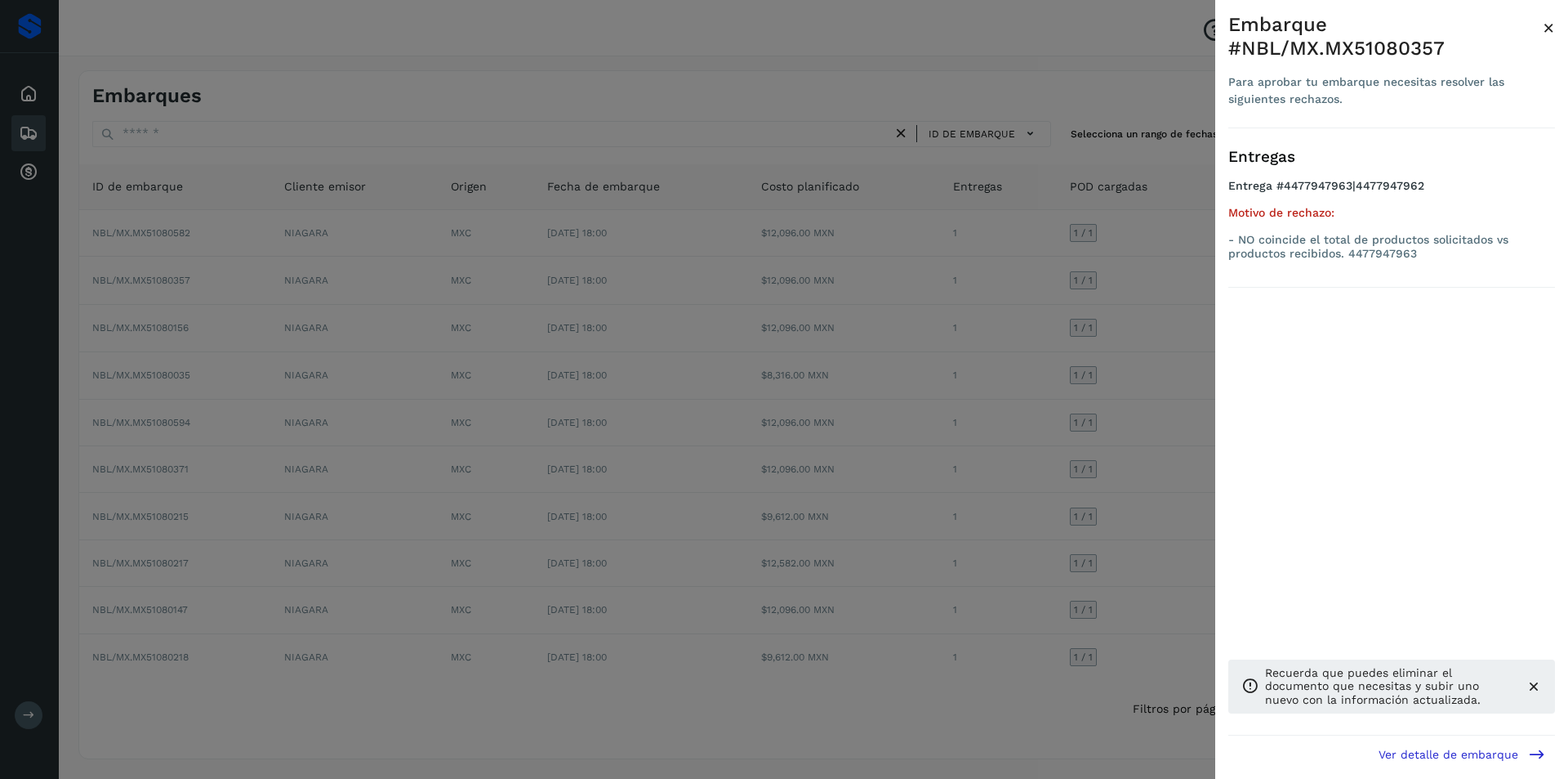
click at [1009, 342] on div at bounding box center [784, 389] width 1568 height 779
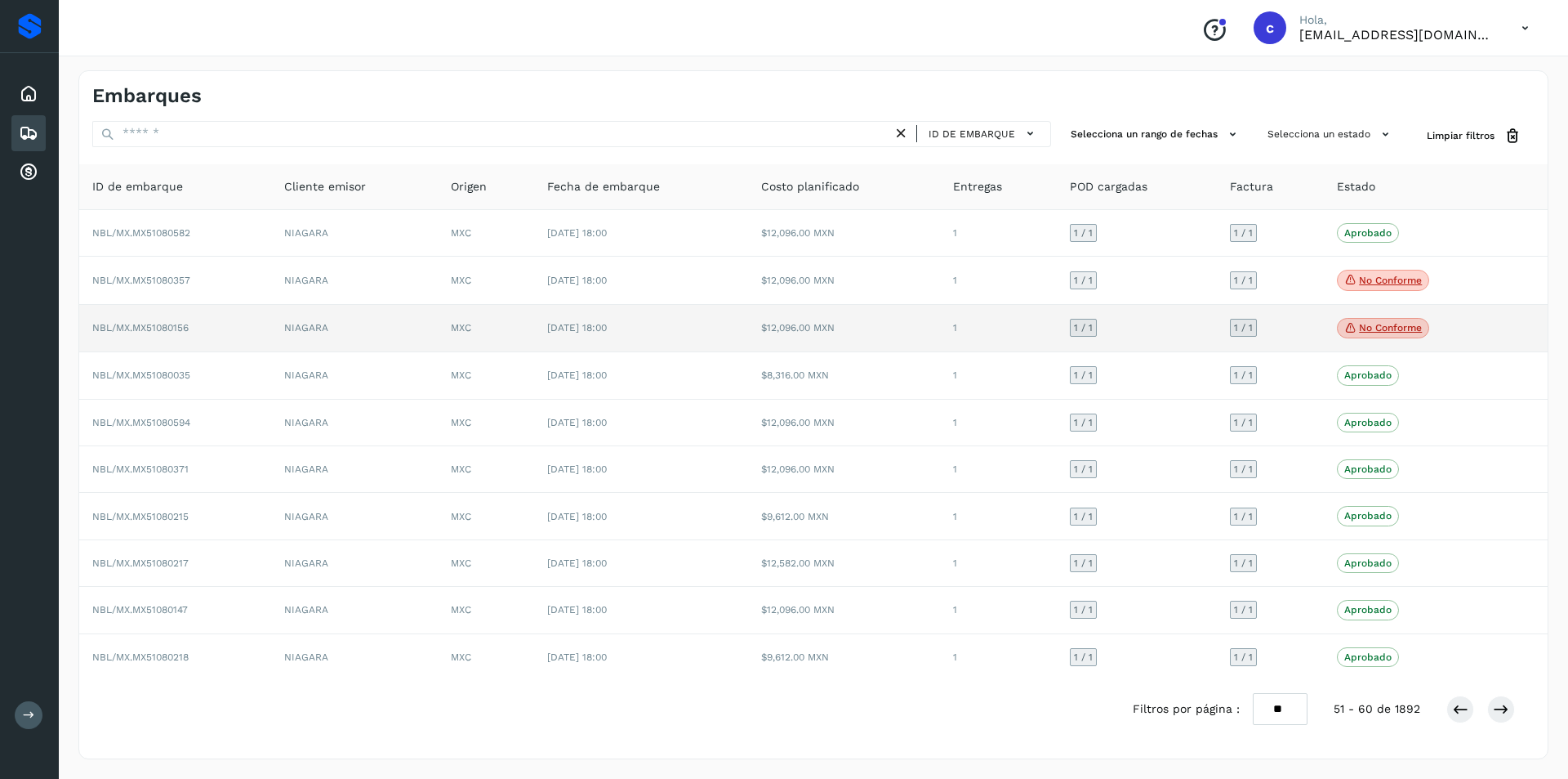
click at [1385, 325] on p "No conforme" at bounding box center [1390, 327] width 63 height 12
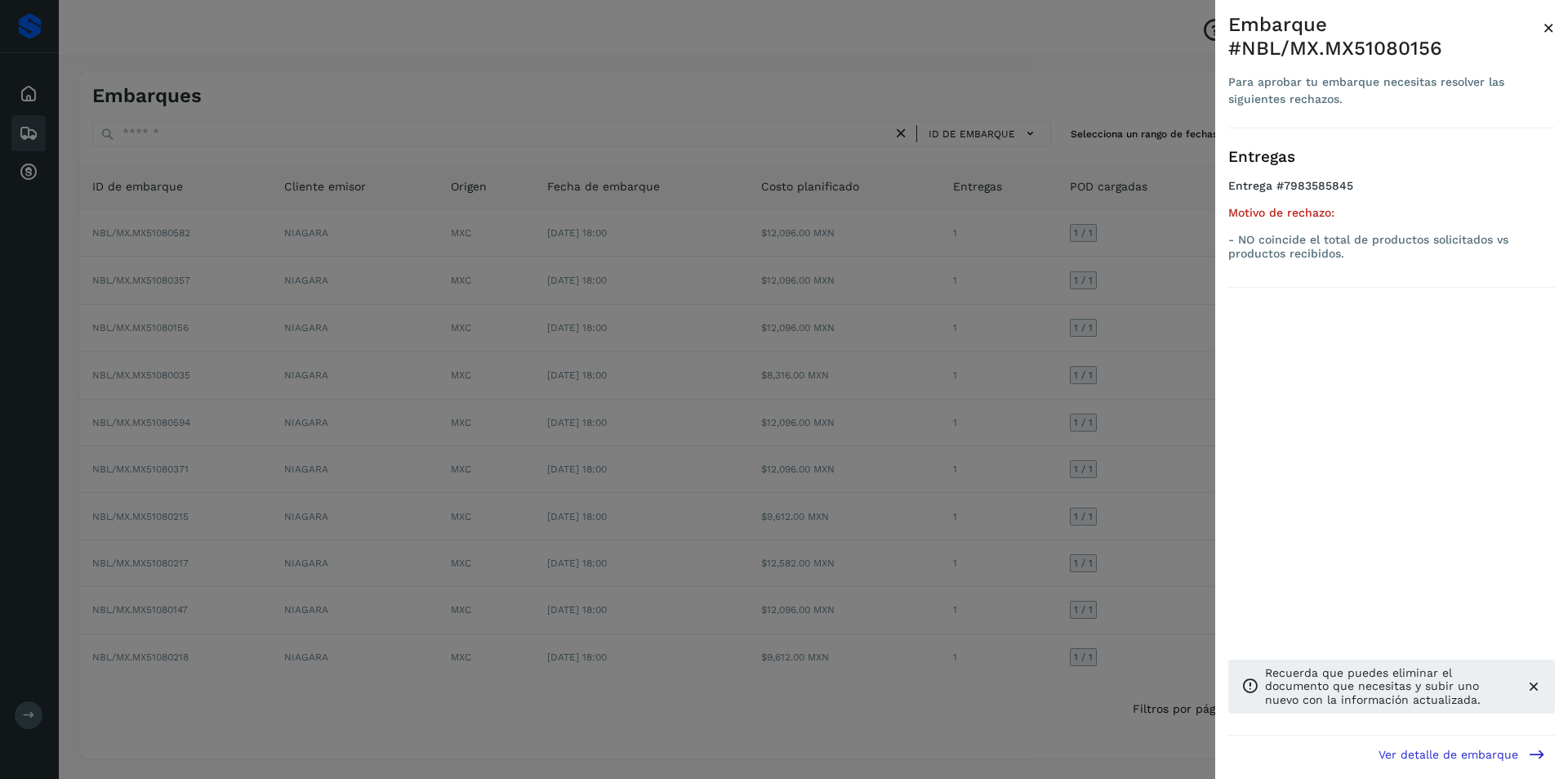
click at [911, 402] on div at bounding box center [784, 389] width 1568 height 779
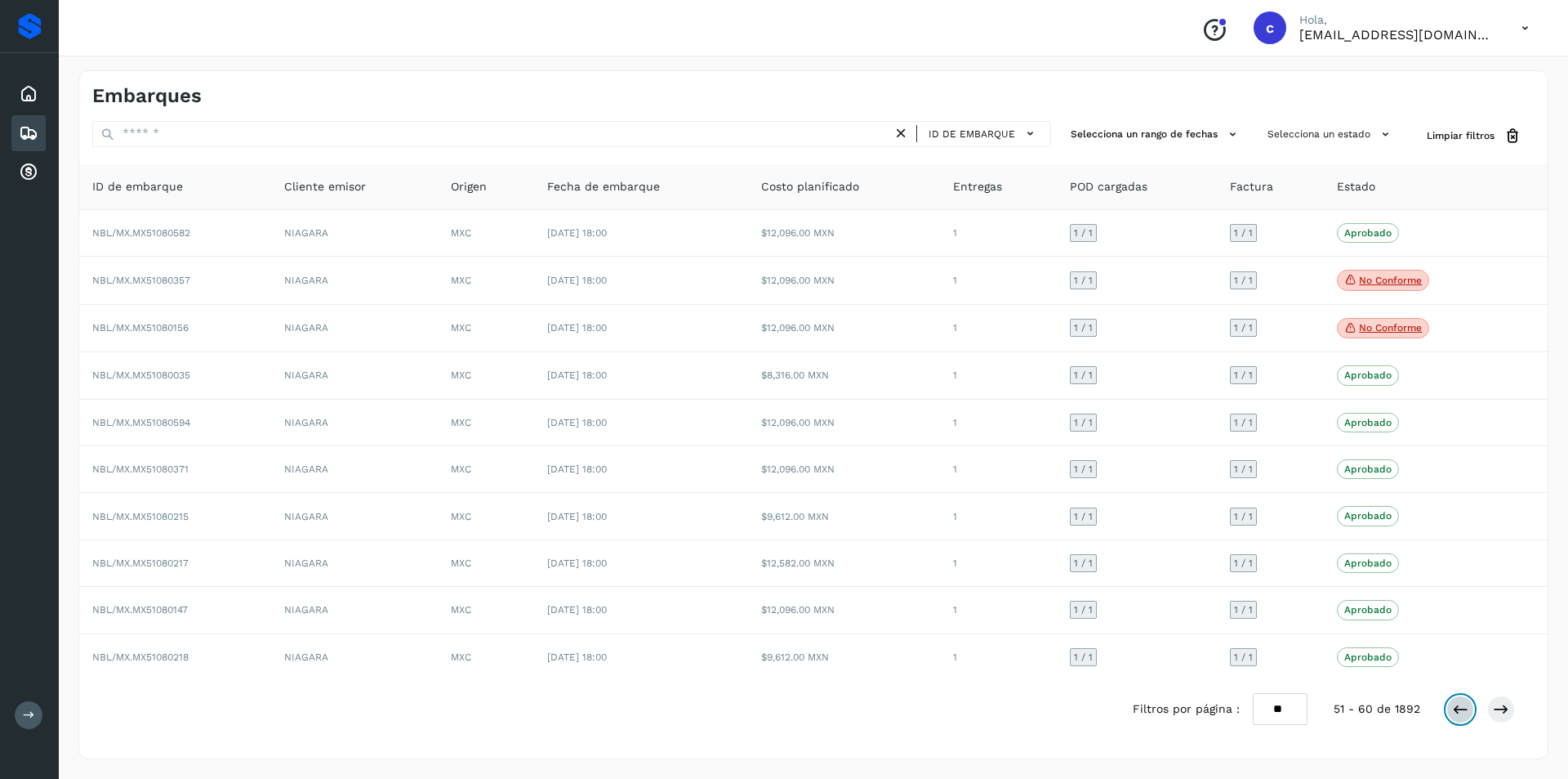
click at [1458, 703] on icon at bounding box center [1461, 709] width 17 height 17
click at [1458, 703] on icon at bounding box center [1461, 708] width 17 height 17
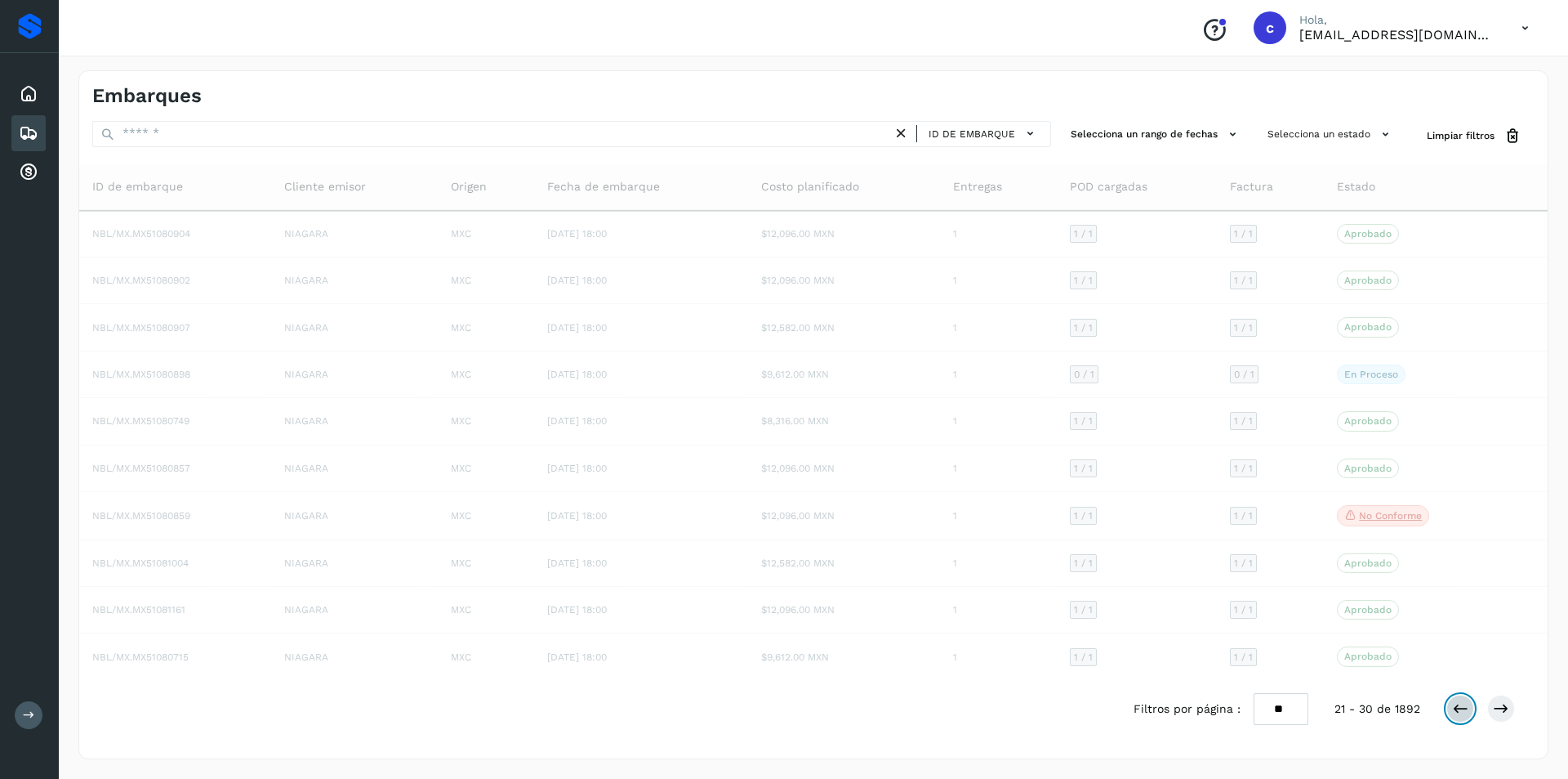
click at [1458, 703] on icon at bounding box center [1461, 709] width 17 height 17
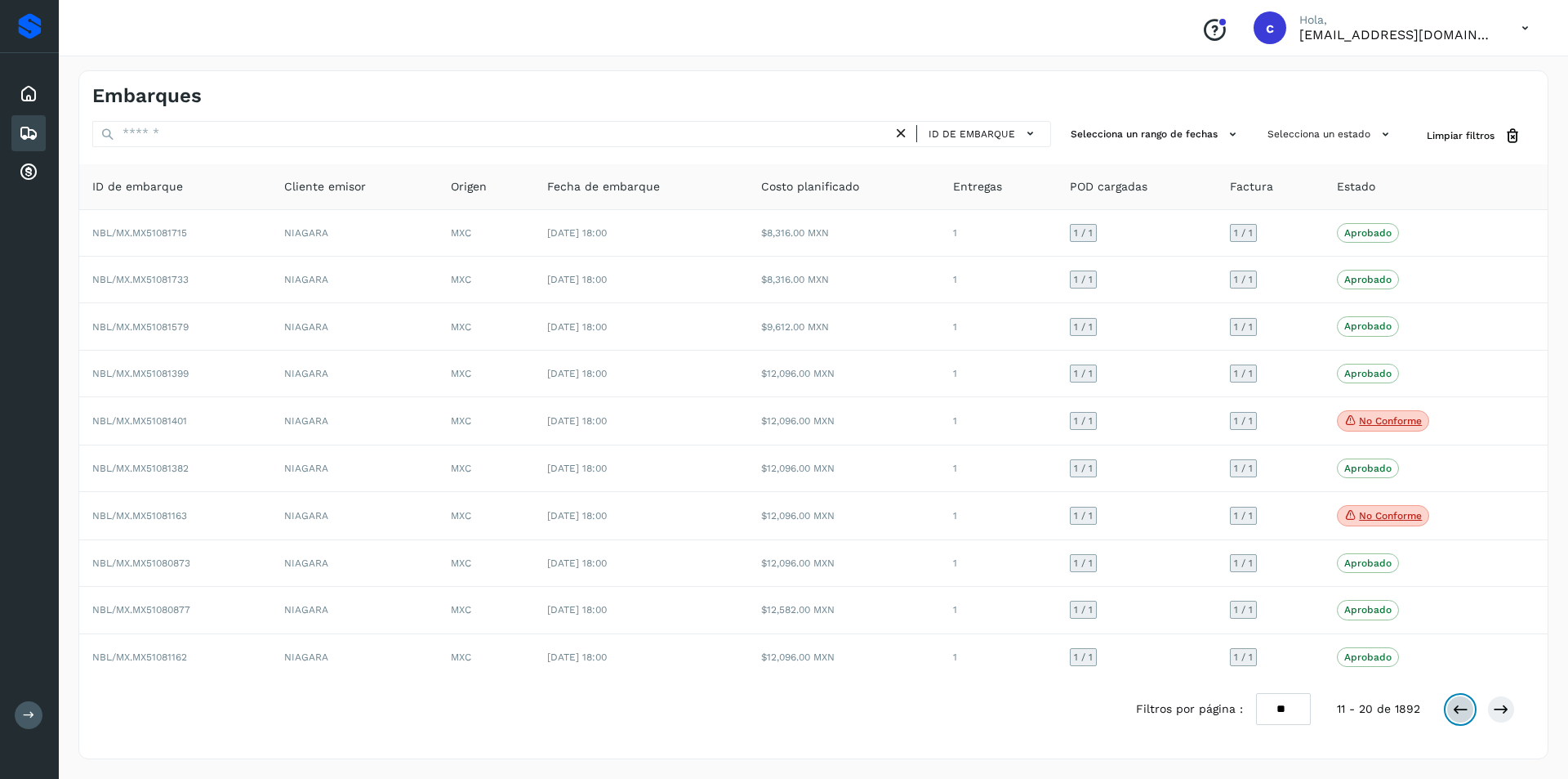
click at [1458, 703] on icon at bounding box center [1461, 709] width 17 height 17
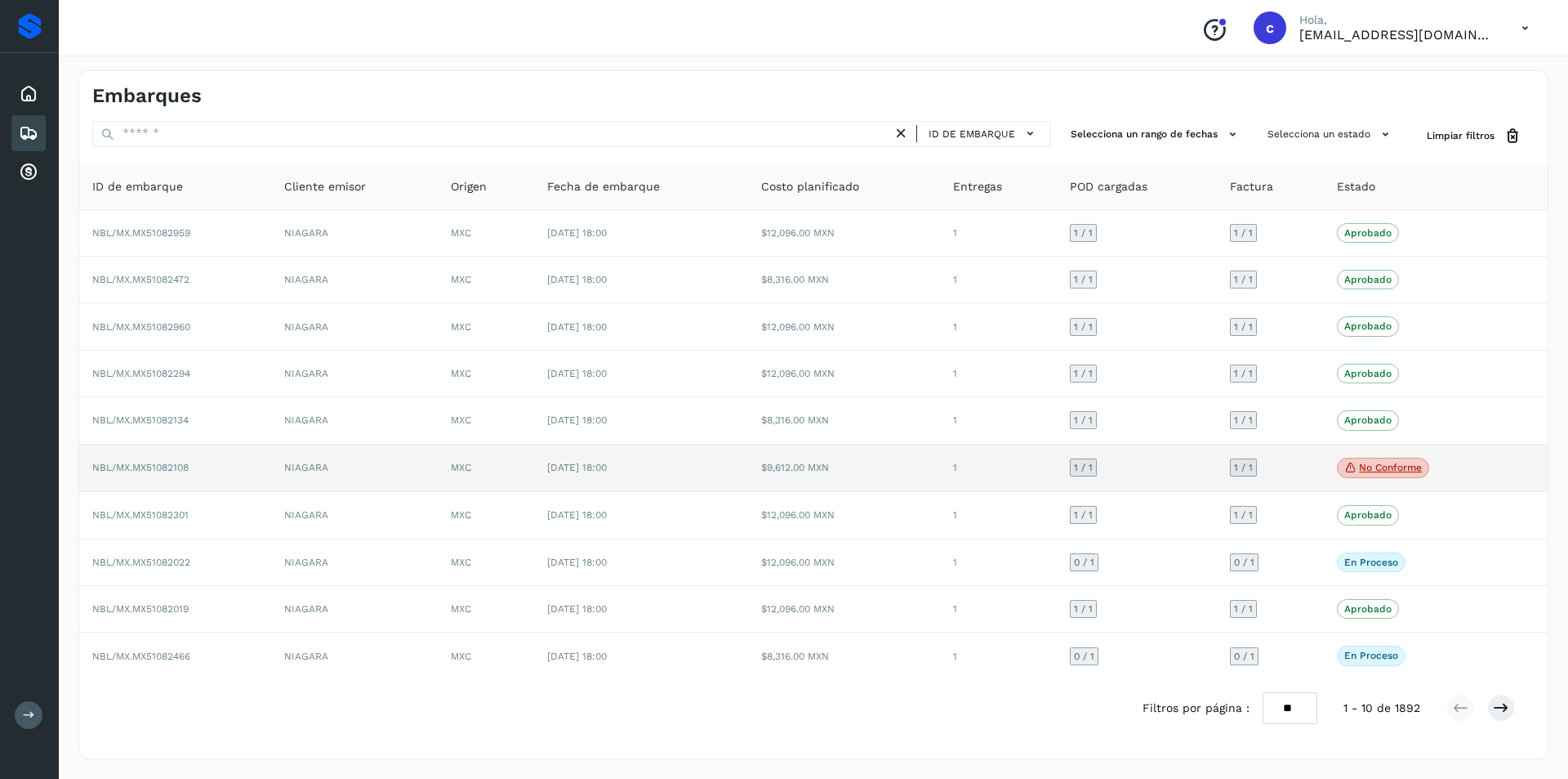
click at [1396, 471] on p "No conforme" at bounding box center [1390, 467] width 63 height 12
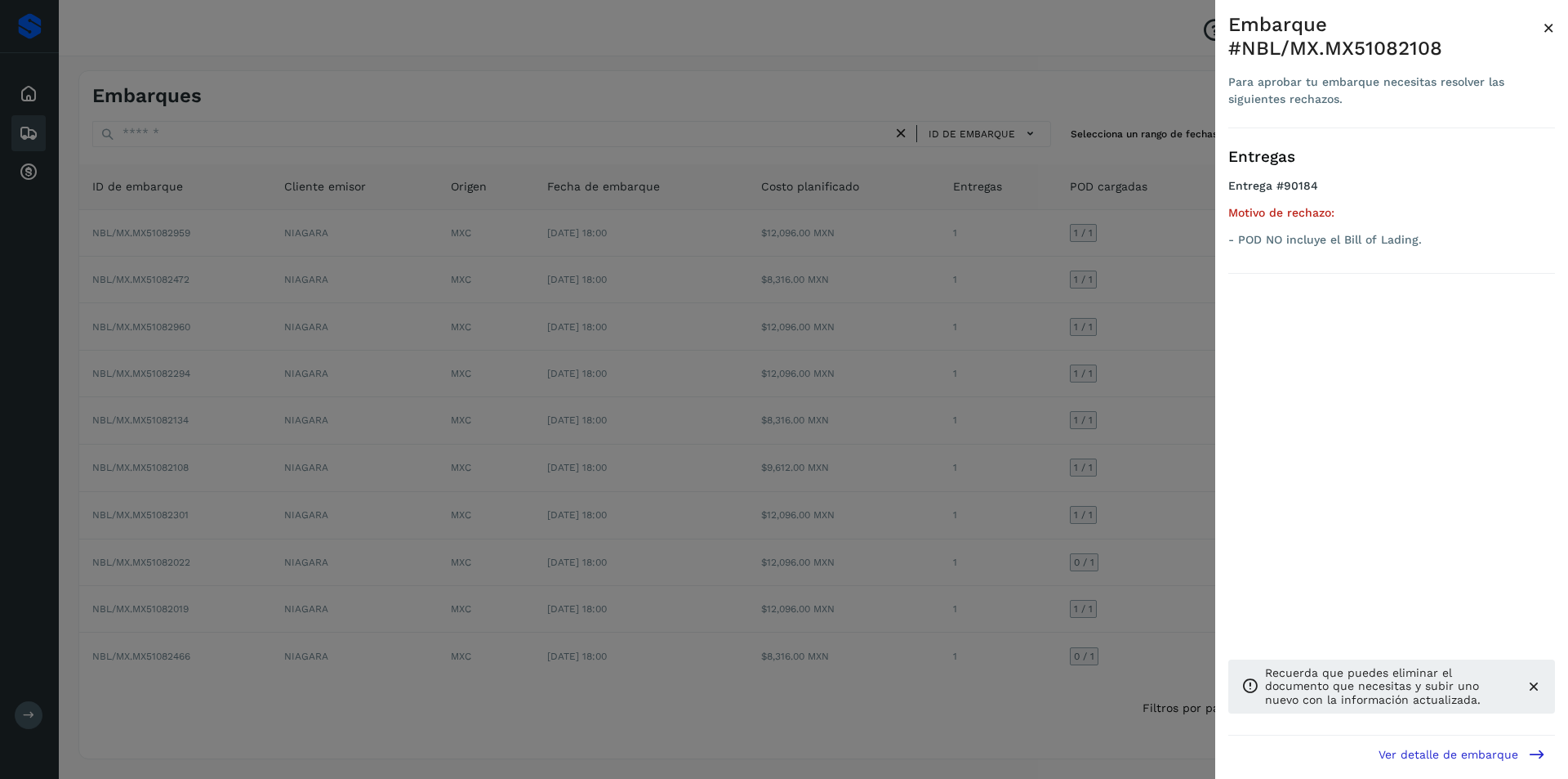
click at [1024, 452] on div at bounding box center [784, 389] width 1568 height 779
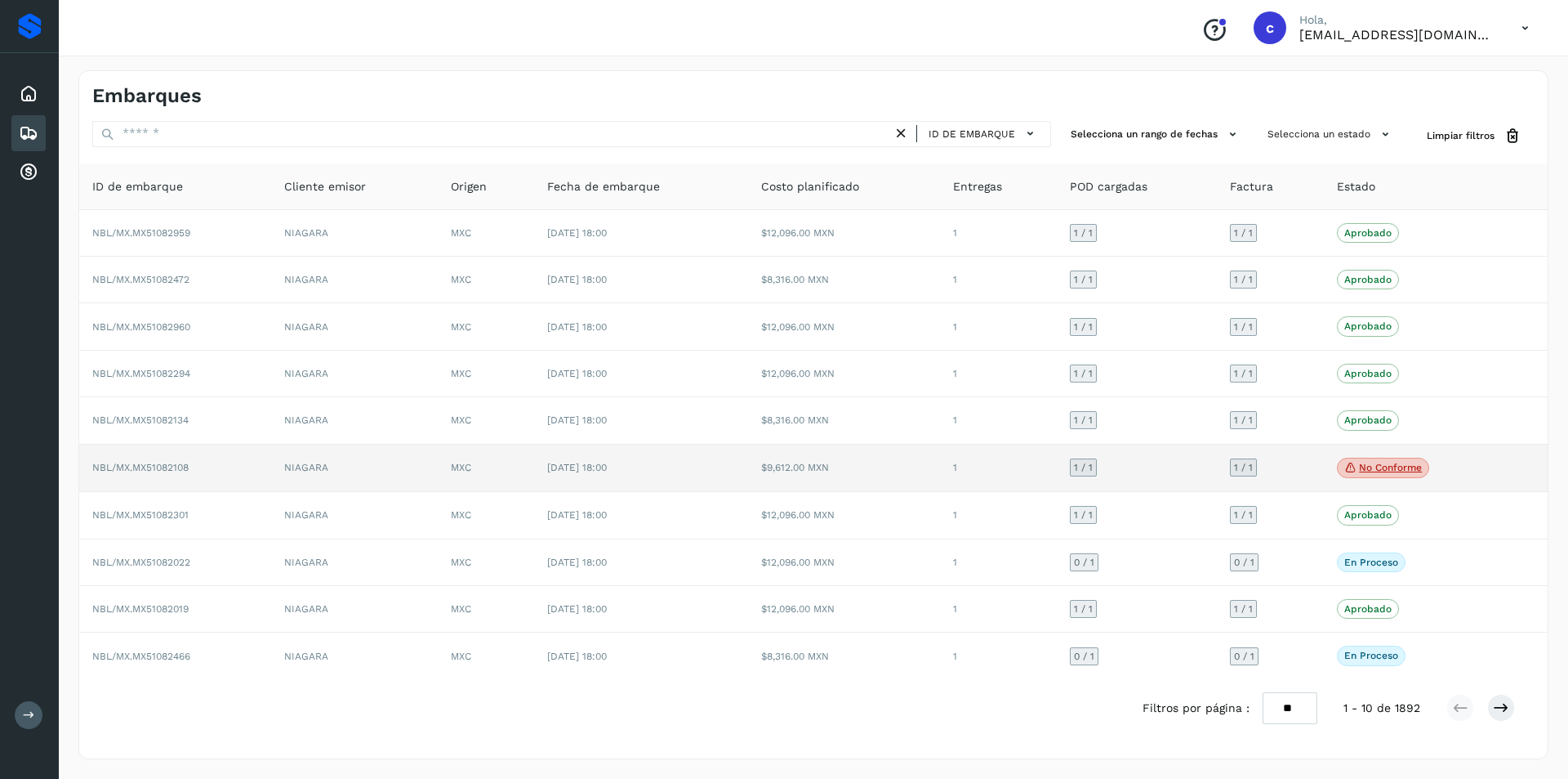
click at [1374, 471] on p "No conforme" at bounding box center [1390, 467] width 63 height 12
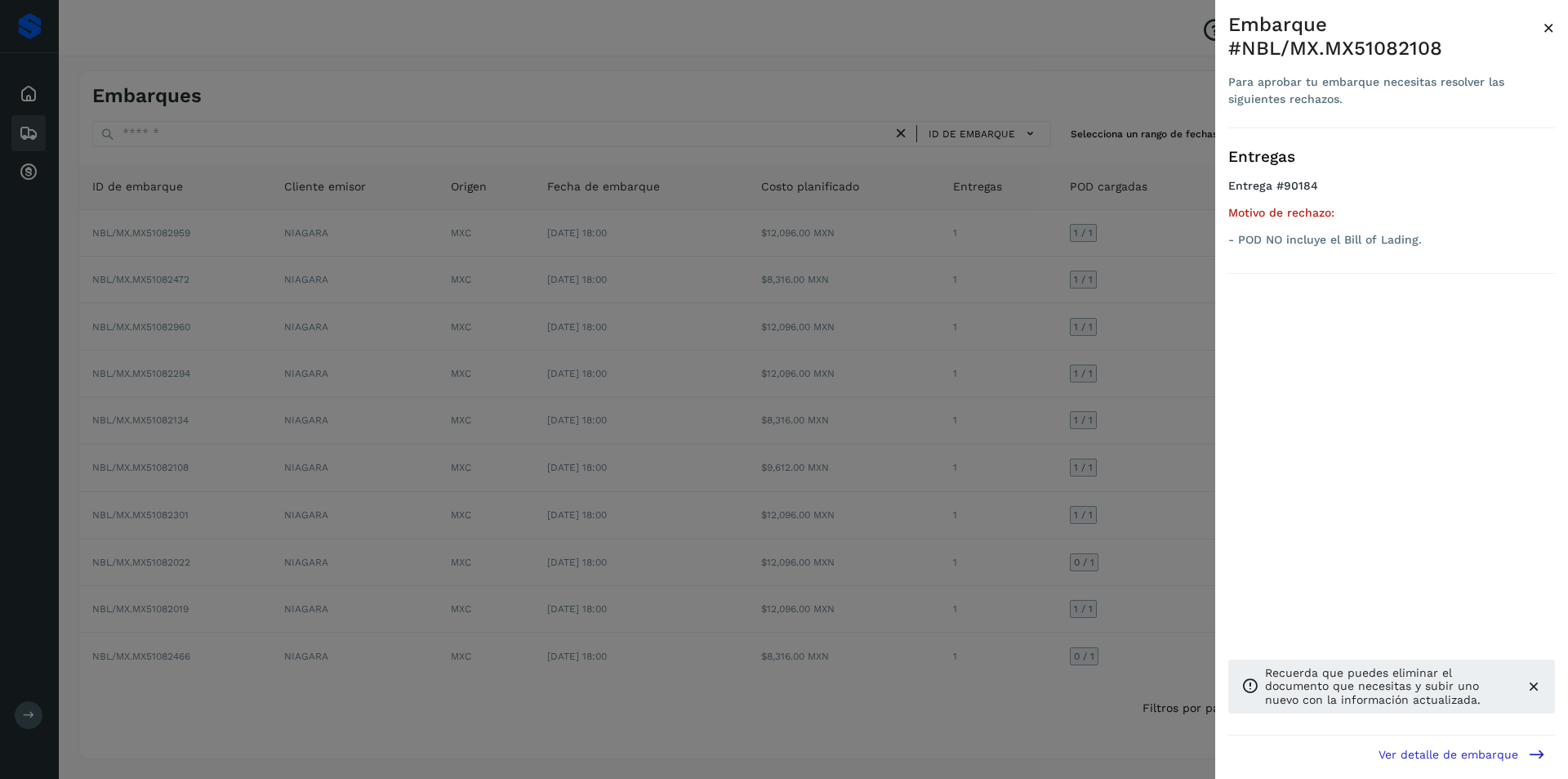
click at [1163, 363] on div at bounding box center [784, 389] width 1568 height 779
